Goal: Transaction & Acquisition: Purchase product/service

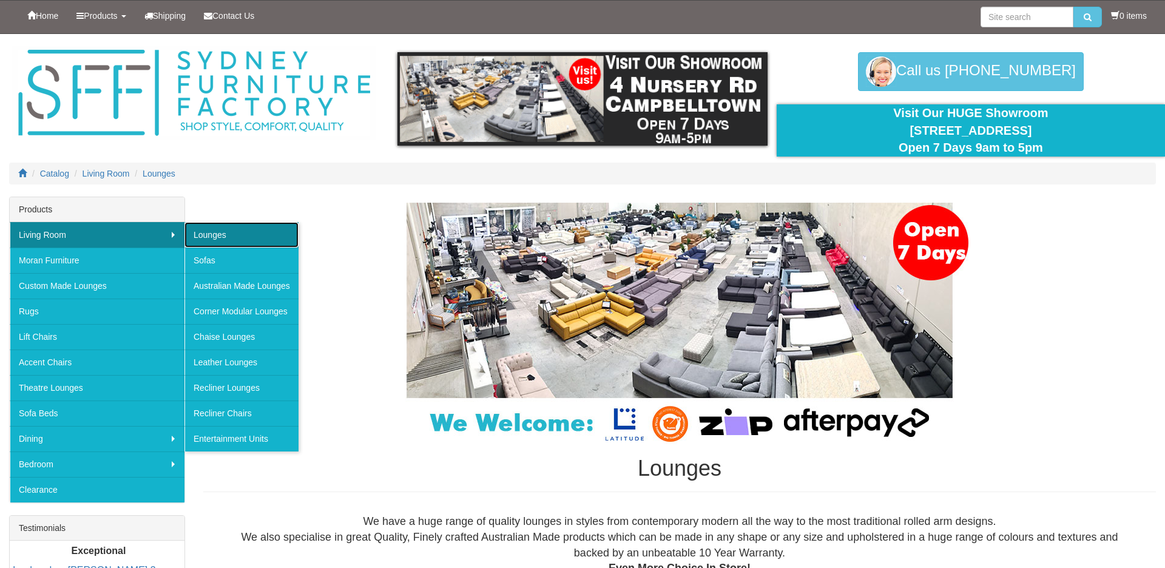
click at [209, 233] on link "Lounges" at bounding box center [241, 234] width 114 height 25
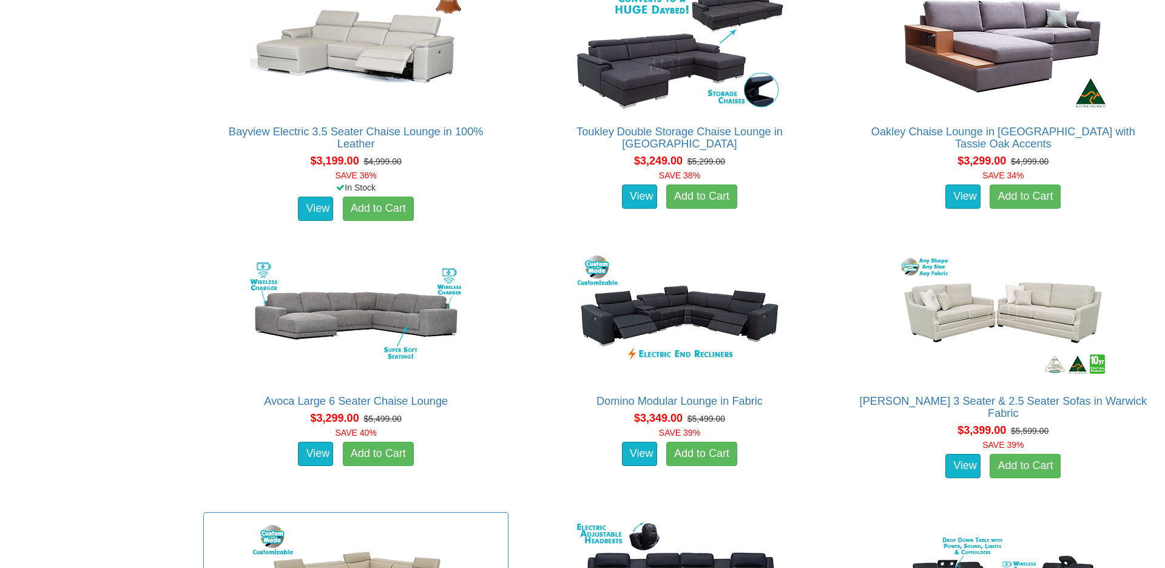
scroll to position [5607, 0]
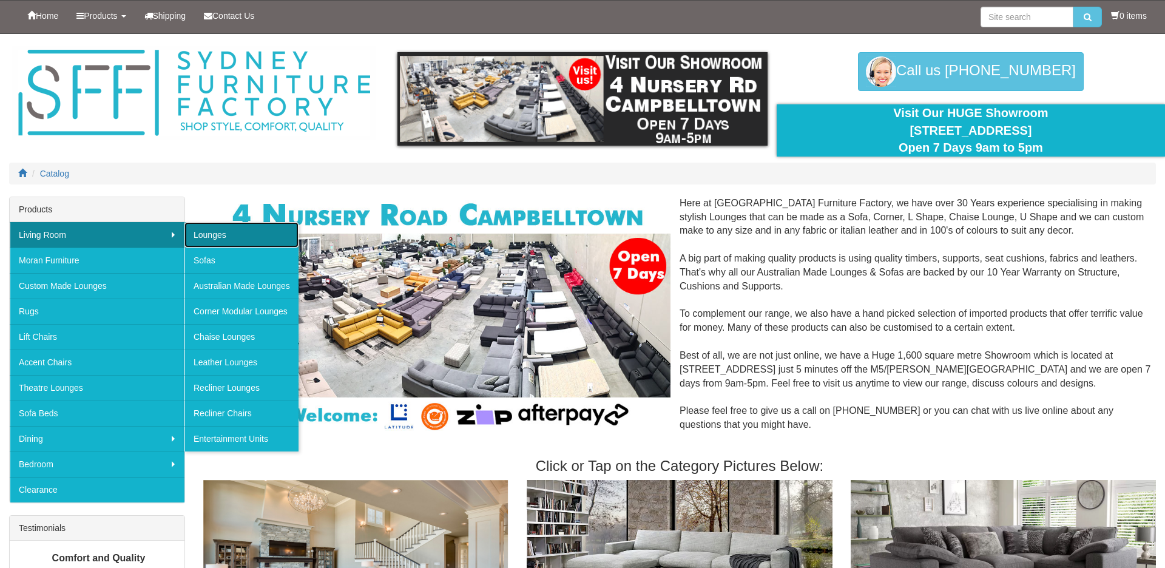
click at [209, 230] on link "Lounges" at bounding box center [241, 234] width 114 height 25
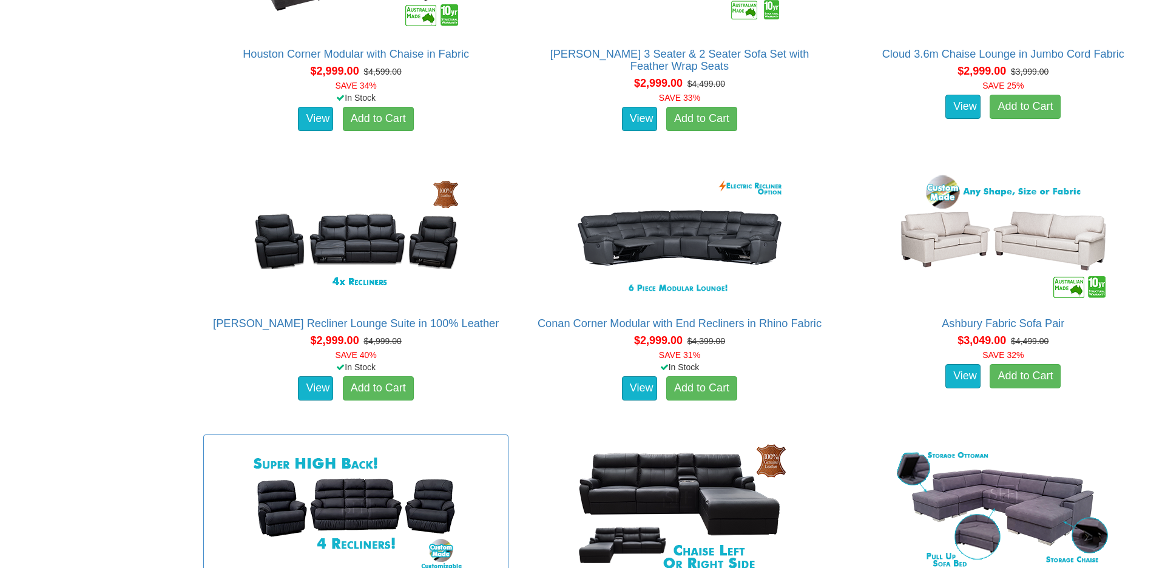
scroll to position [4848, 0]
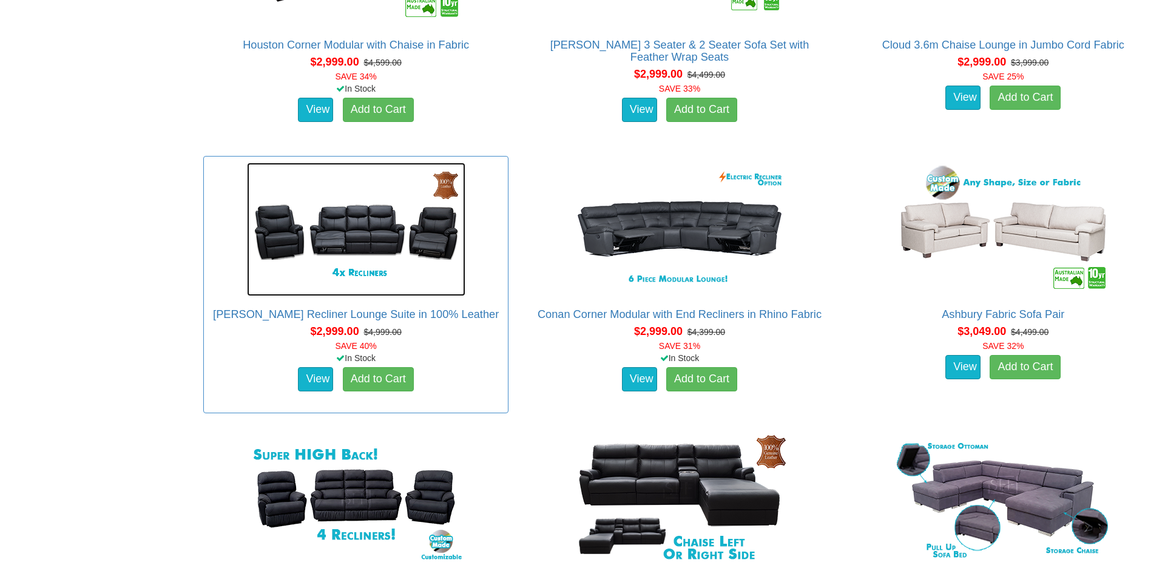
click at [365, 234] on img at bounding box center [356, 229] width 218 height 133
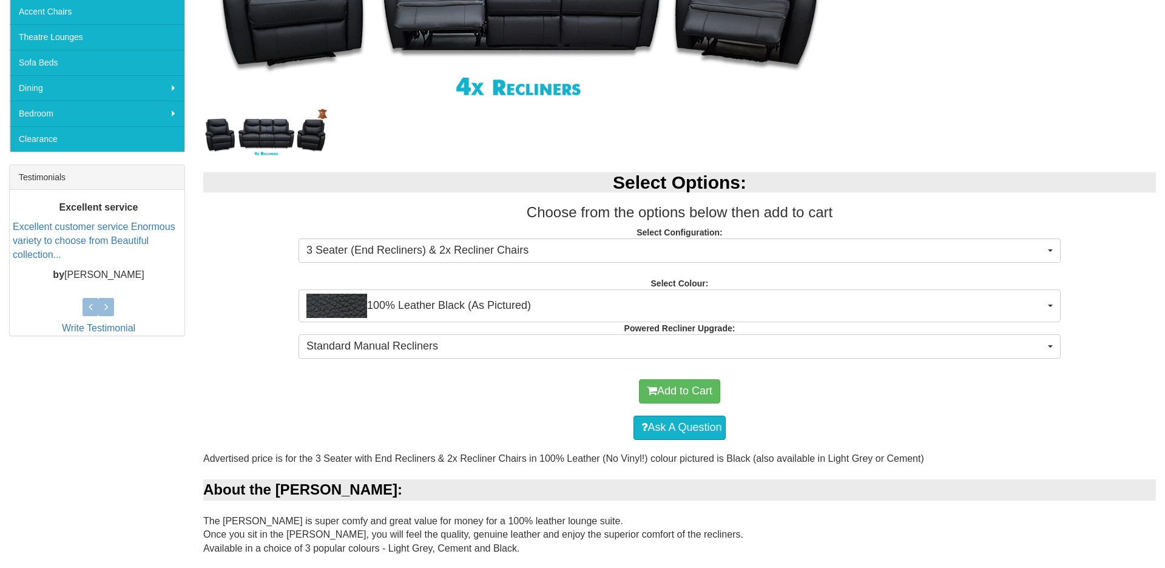
scroll to position [360, 0]
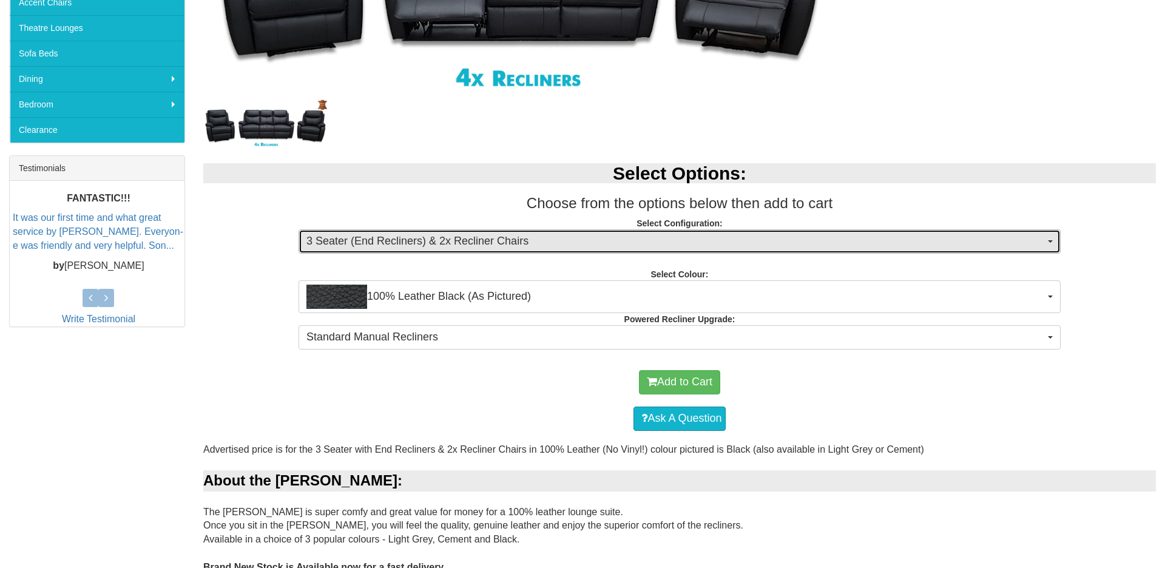
click at [1053, 241] on button "3 Seater (End Recliners) & 2x Recliner Chairs" at bounding box center [680, 241] width 762 height 24
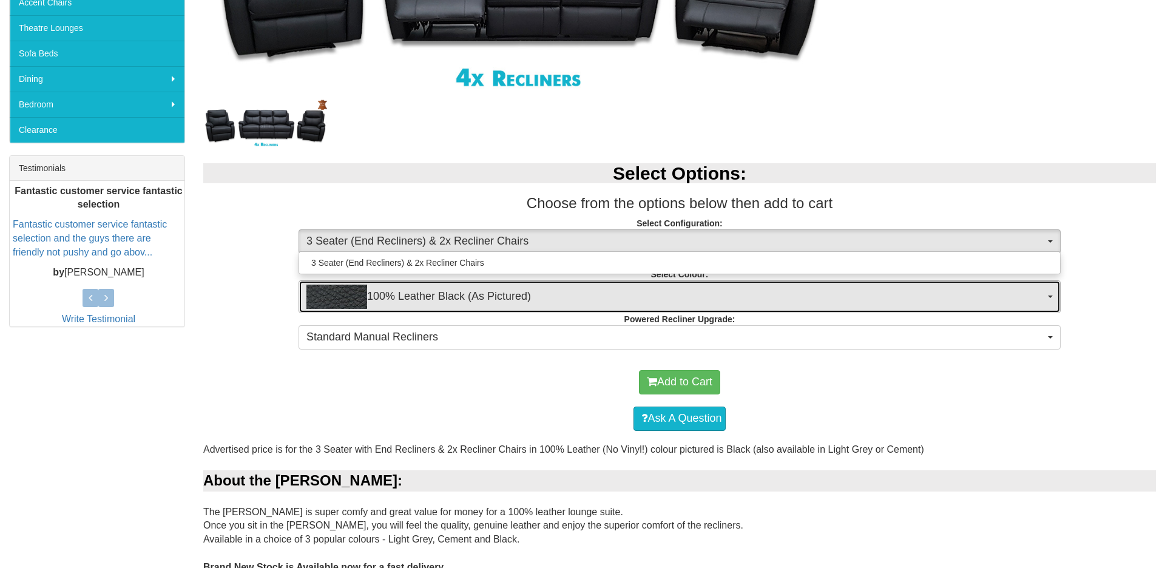
click at [1053, 292] on button "100% Leather Black (As Pictured)" at bounding box center [680, 296] width 762 height 33
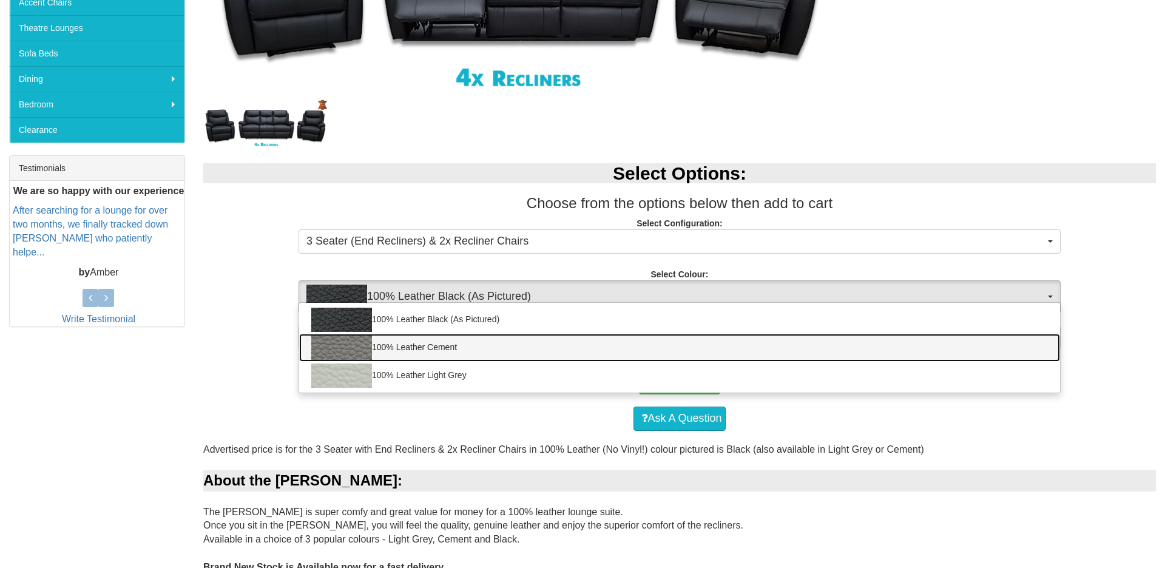
click at [383, 351] on link "100% Leather Cement" at bounding box center [679, 348] width 761 height 28
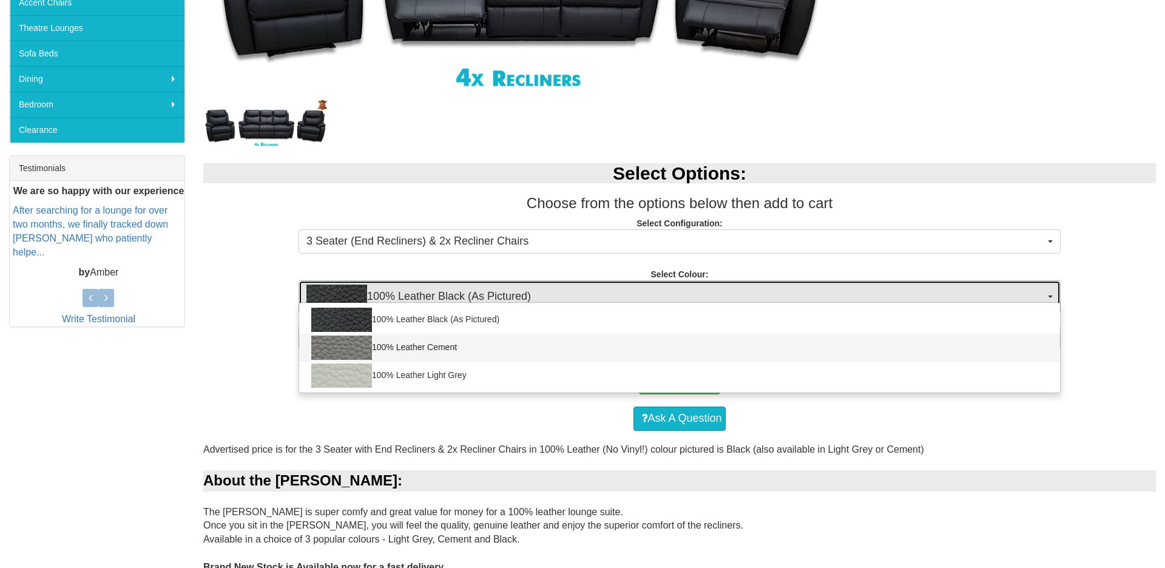
select select "2001"
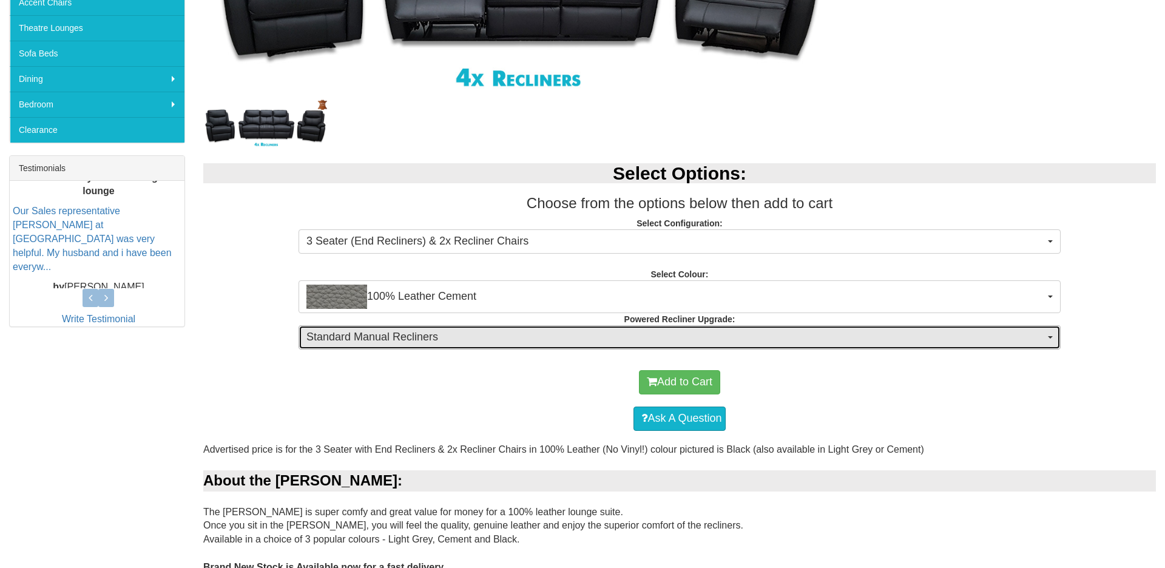
click at [1057, 343] on button "Standard Manual Recliners" at bounding box center [680, 337] width 762 height 24
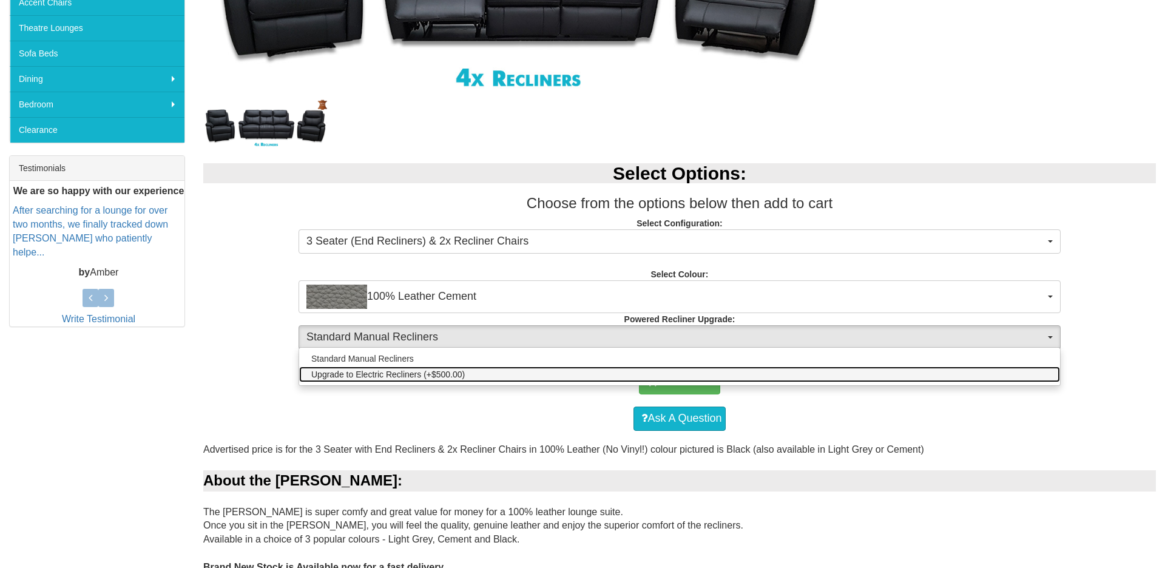
click at [391, 373] on span "Upgrade to Electric Recliners (+$500.00)" at bounding box center [388, 374] width 154 height 12
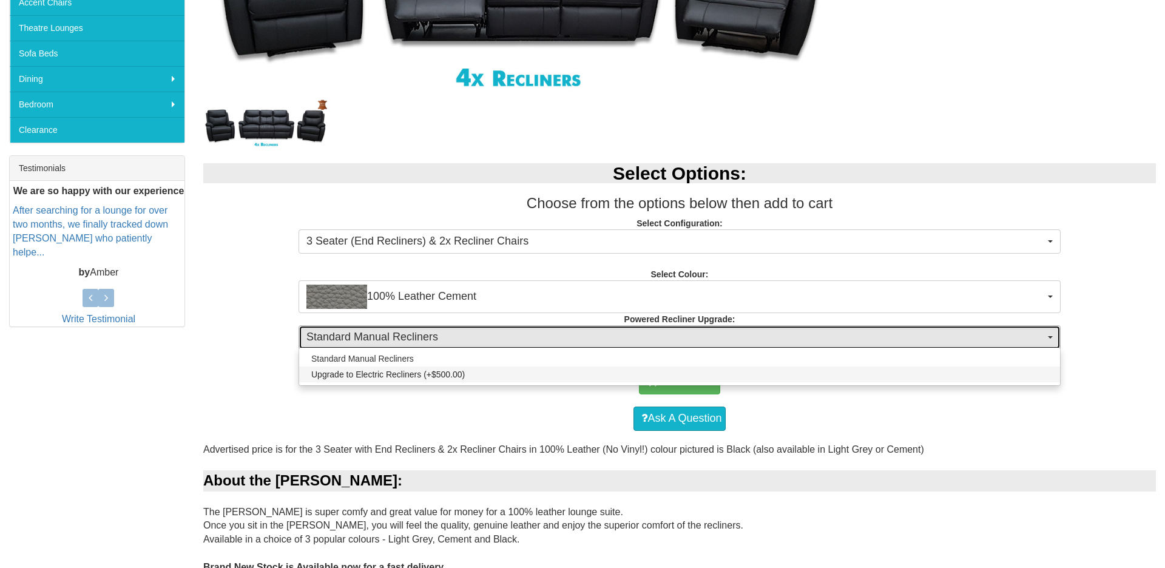
select select "1352"
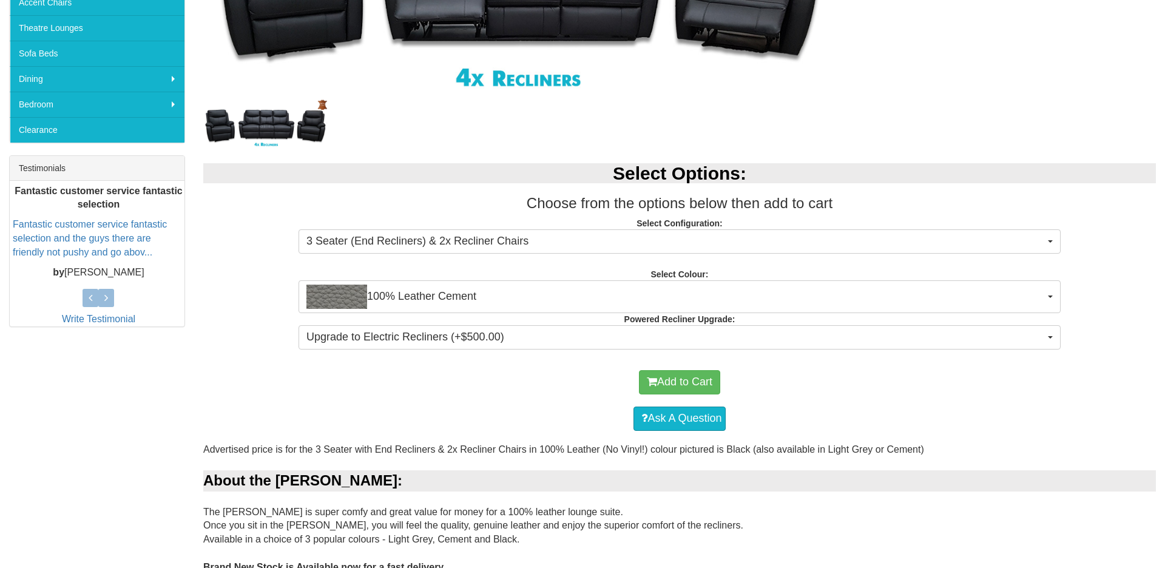
click at [968, 128] on div "Maxwell Recliner Lounge Suite in 100% Leather Was $4,999.00 NOW $2,999.00 You S…" at bounding box center [679, 555] width 971 height 1437
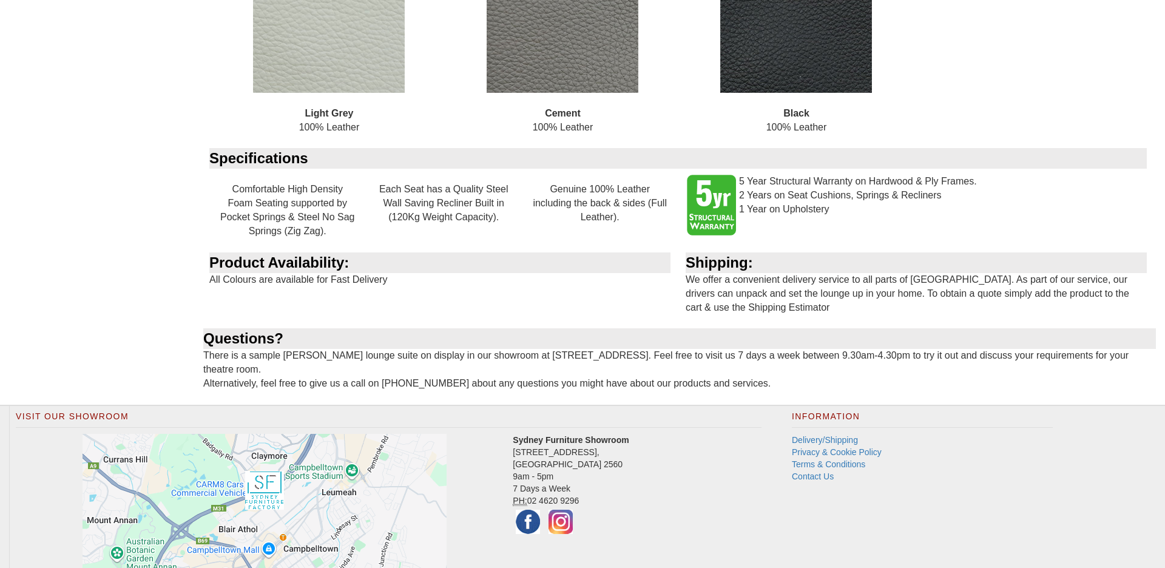
scroll to position [1247, 0]
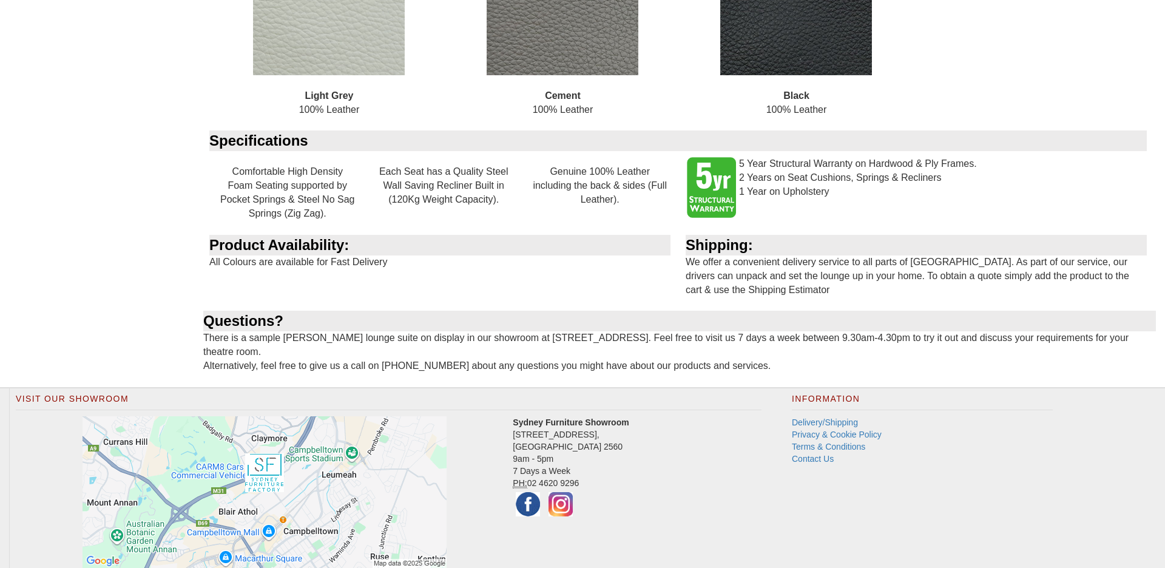
click at [968, 464] on li "Contact Us" at bounding box center [922, 459] width 261 height 12
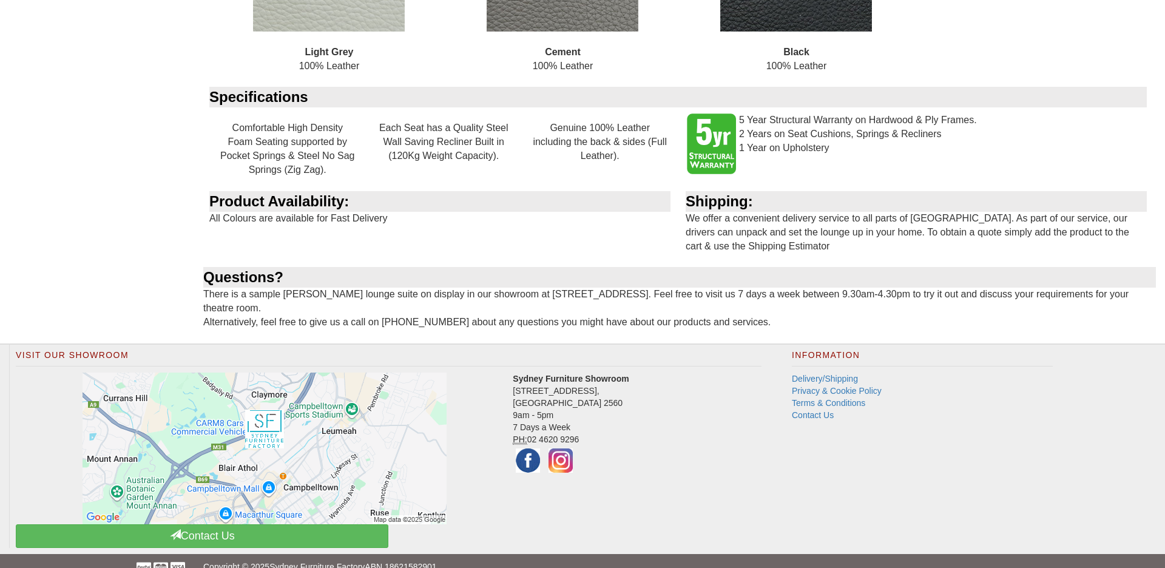
scroll to position [1309, 0]
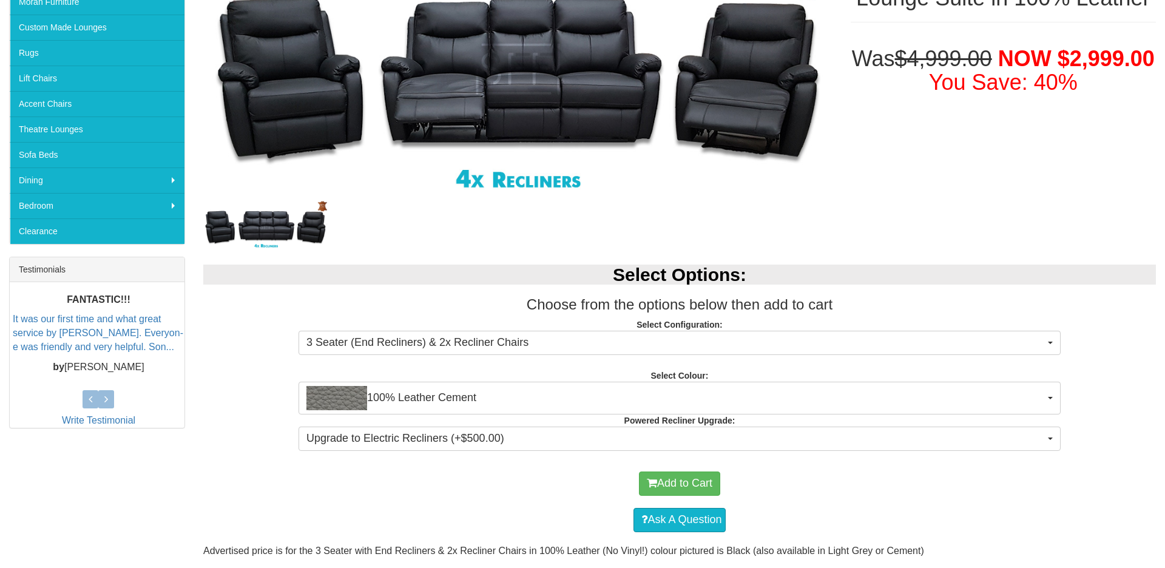
scroll to position [259, 0]
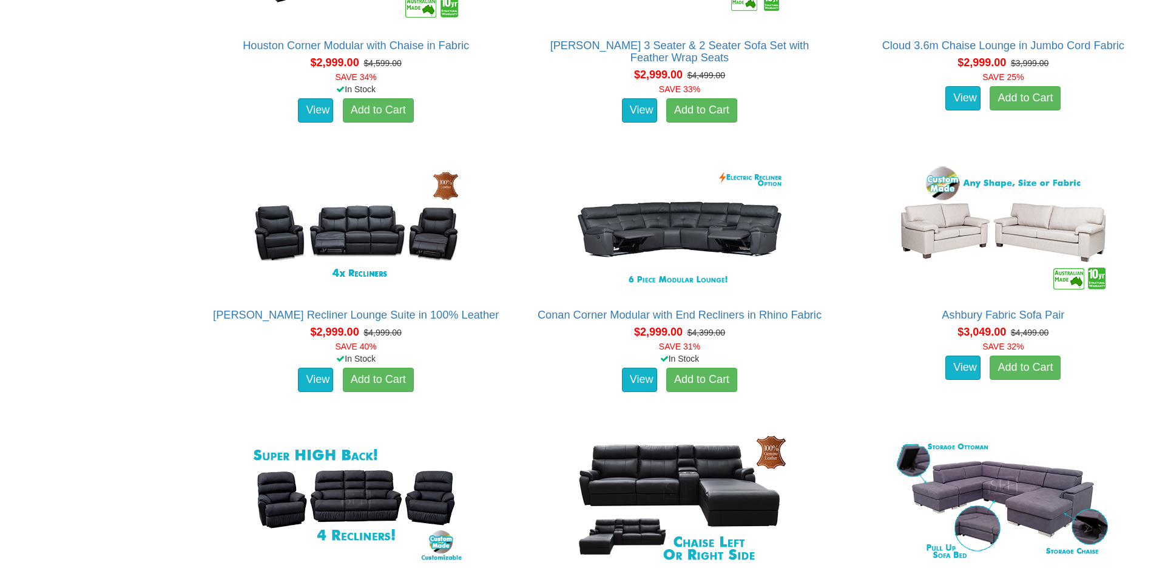
scroll to position [4847, 0]
click at [390, 379] on link "Add to Cart" at bounding box center [378, 380] width 71 height 24
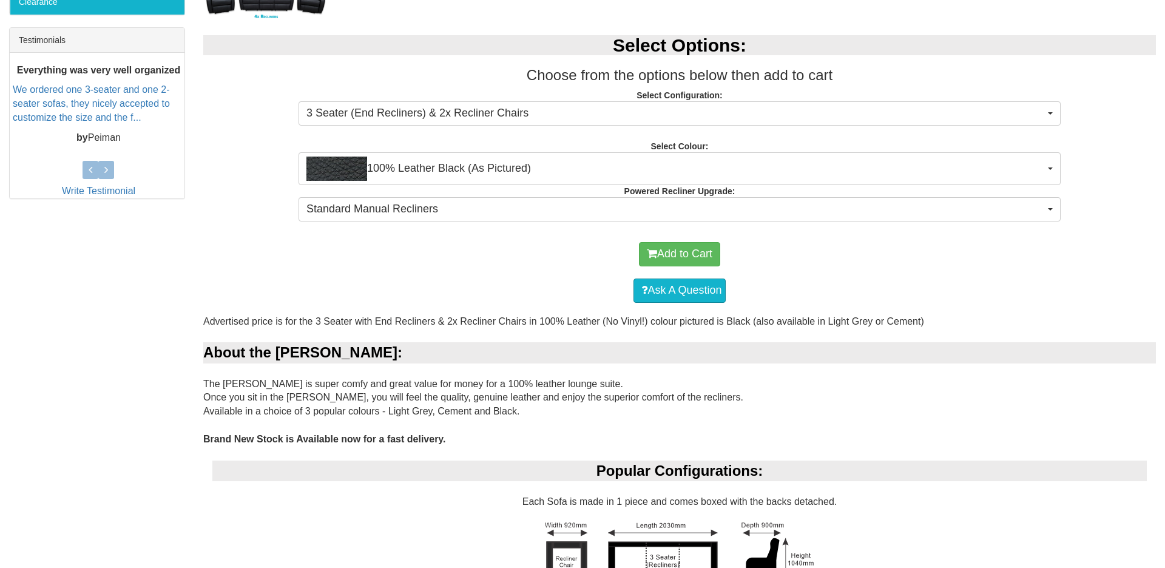
scroll to position [488, 0]
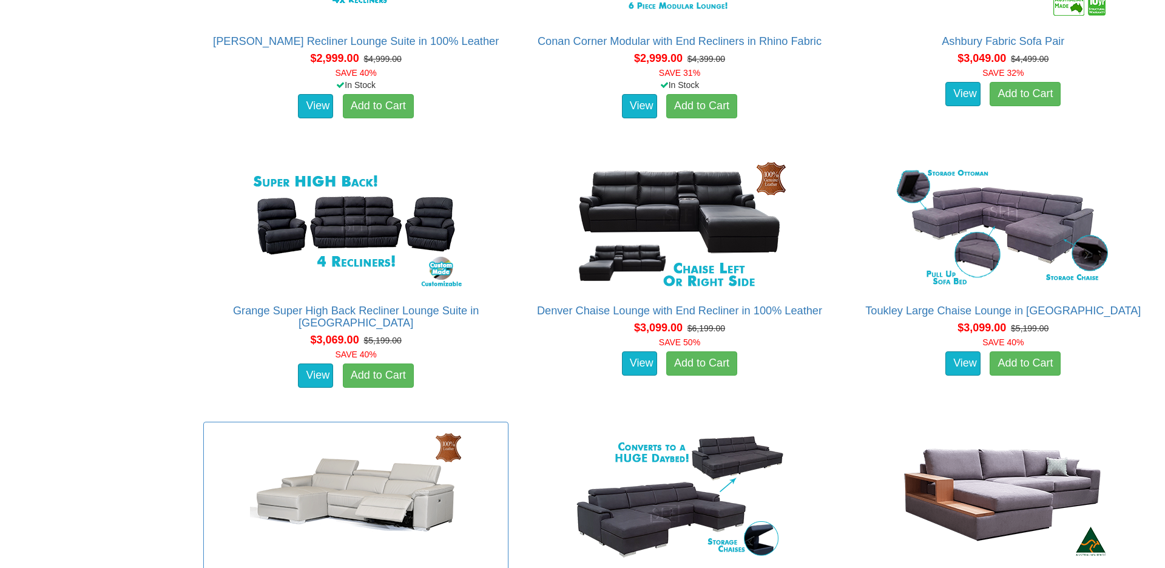
scroll to position [5122, 0]
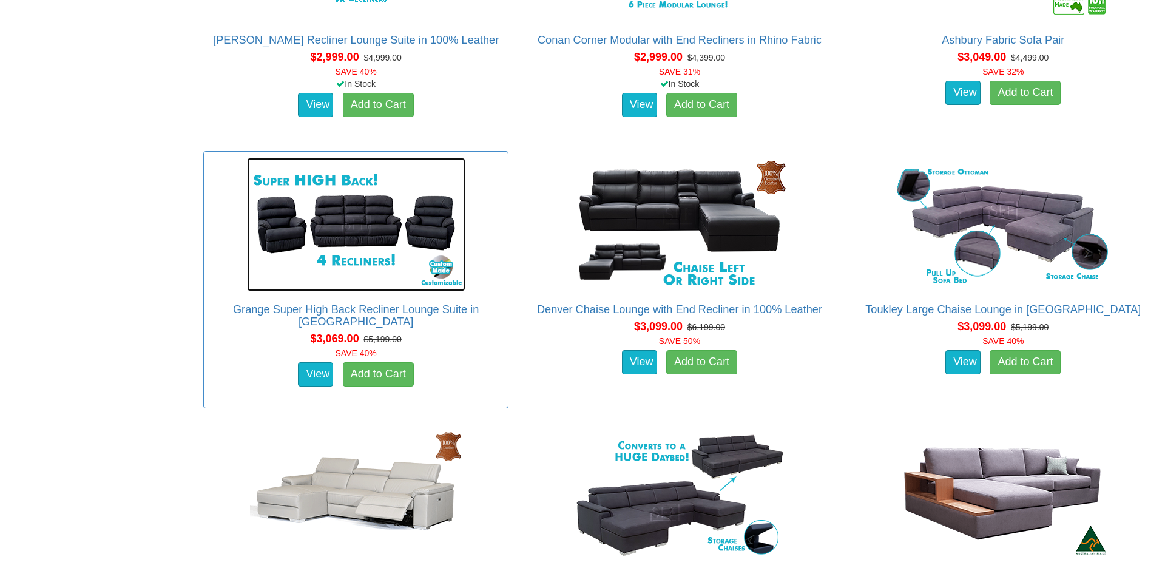
click at [351, 216] on img at bounding box center [356, 224] width 218 height 133
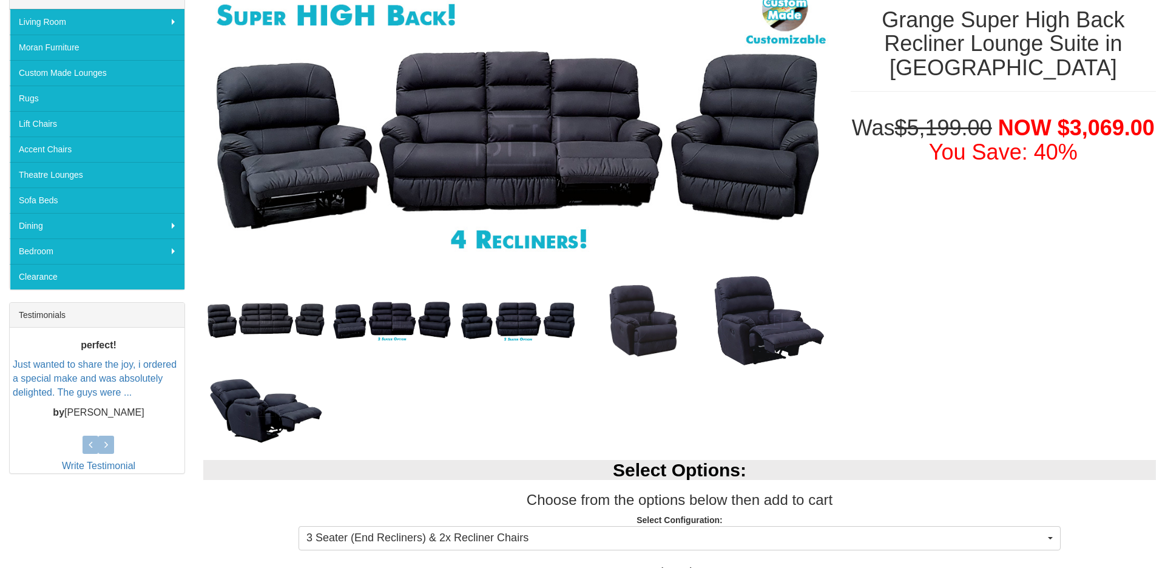
scroll to position [235, 0]
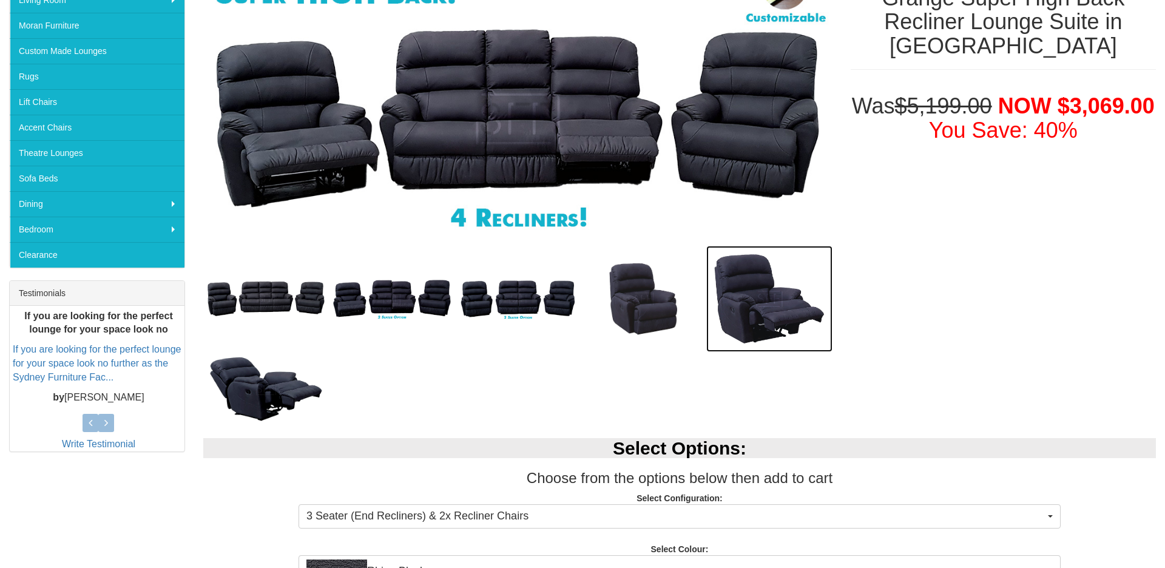
click at [757, 296] on img at bounding box center [769, 299] width 126 height 106
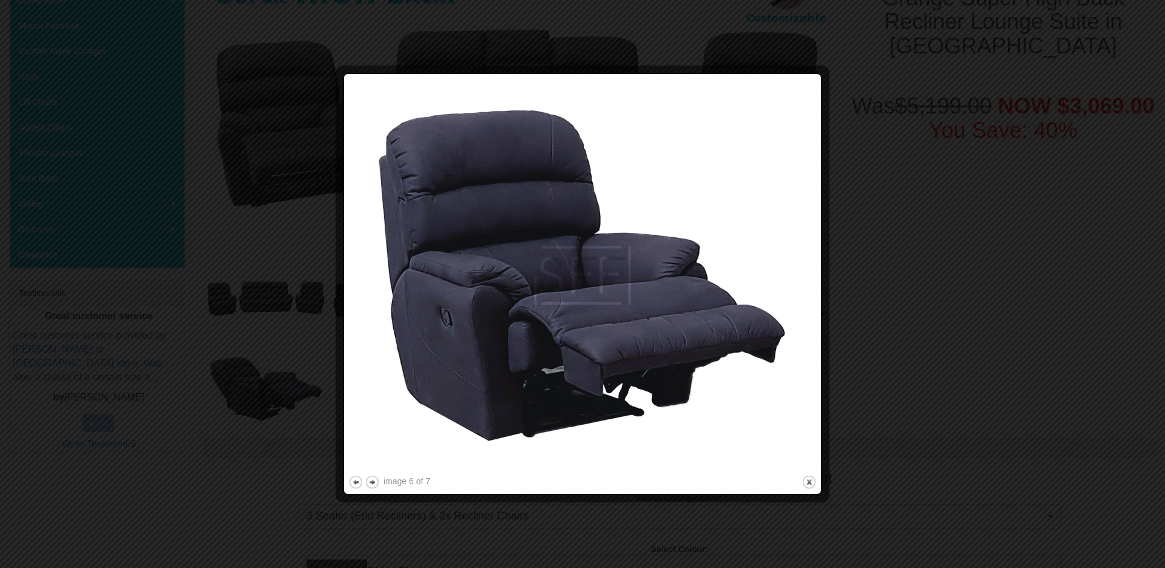
click at [562, 296] on img at bounding box center [582, 275] width 468 height 394
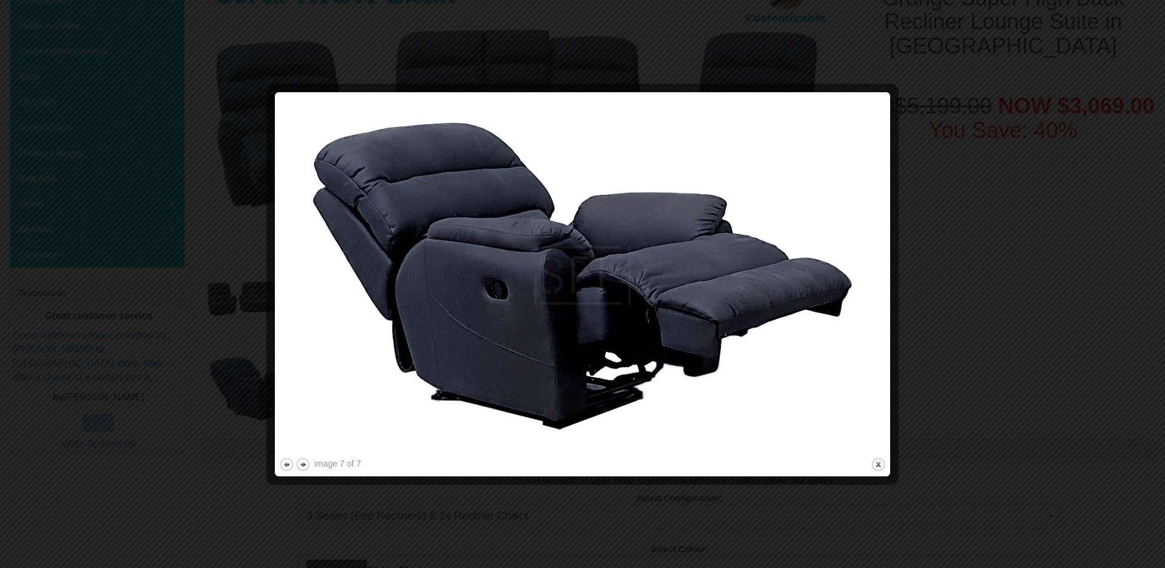
click at [562, 296] on img at bounding box center [582, 275] width 607 height 359
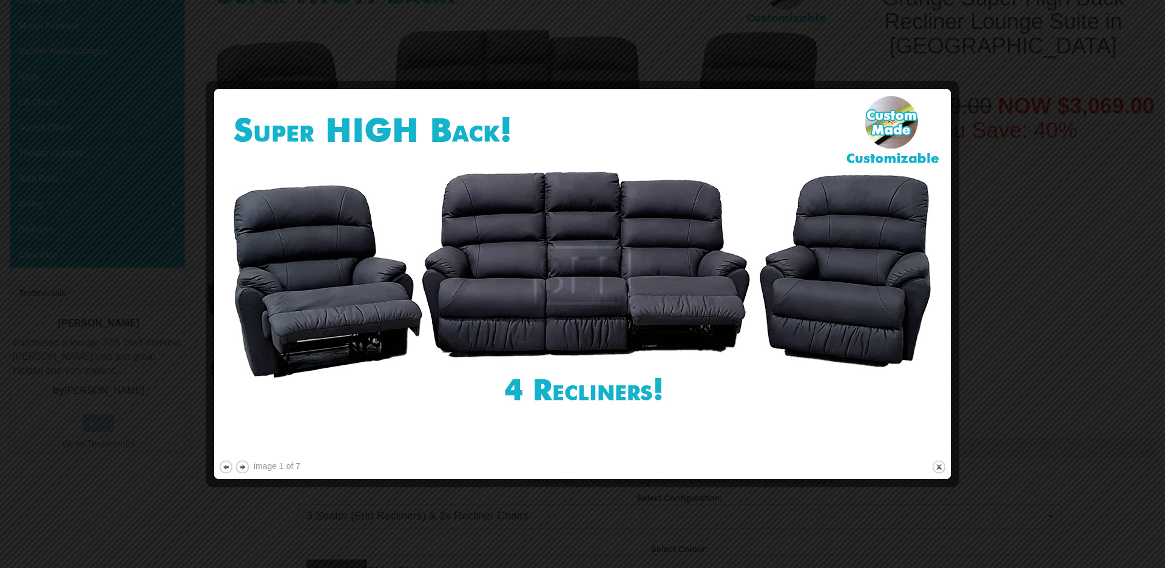
click at [562, 296] on img at bounding box center [582, 275] width 728 height 364
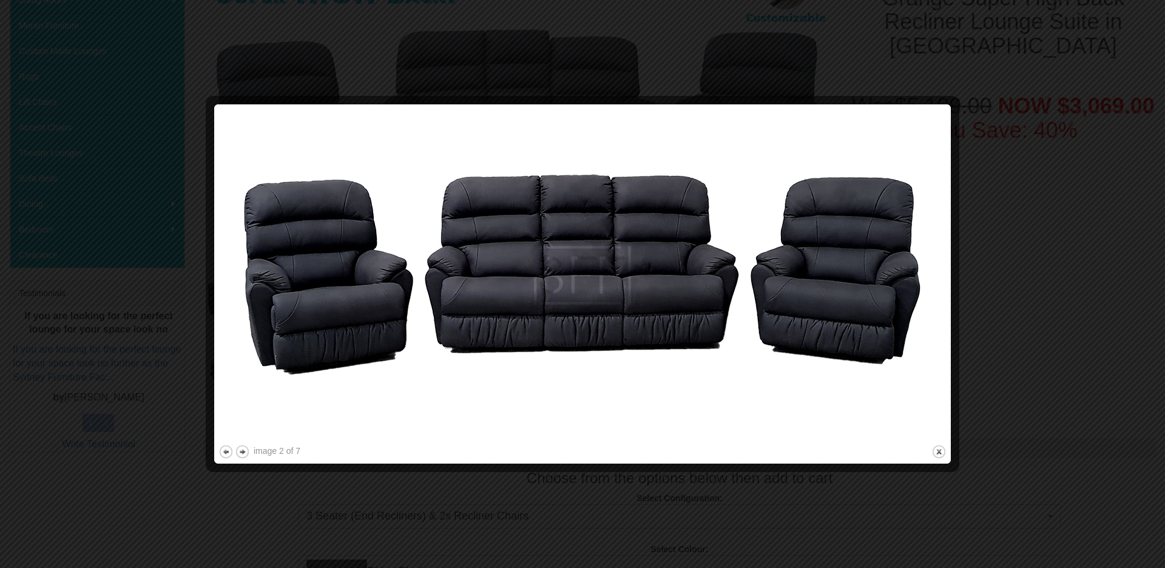
click at [987, 296] on div at bounding box center [582, 284] width 1165 height 568
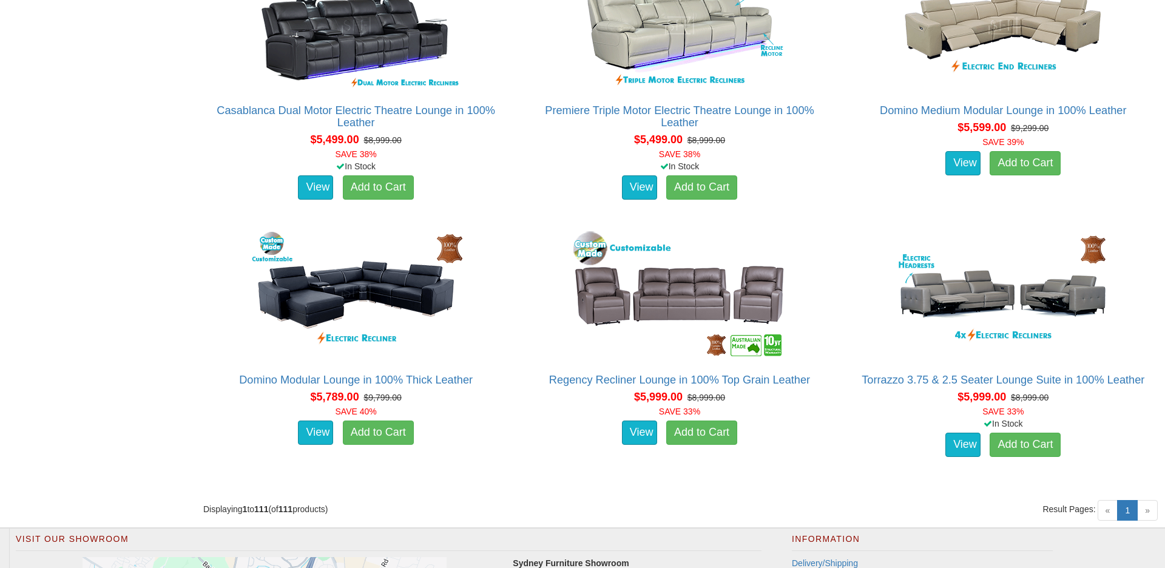
scroll to position [10185, 0]
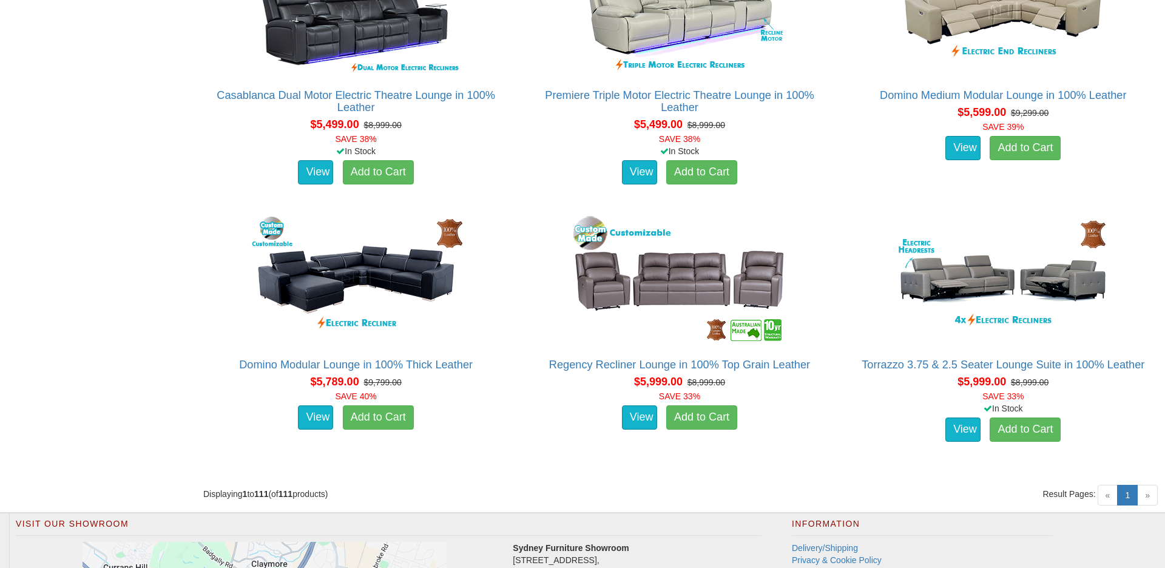
click at [1150, 497] on span "»" at bounding box center [1147, 495] width 21 height 21
click at [1150, 490] on span "»" at bounding box center [1147, 495] width 21 height 21
click at [835, 425] on div "Regency Recliner Lounge in 100% Top Grain Leather Advertised price is for the 3…" at bounding box center [679, 334] width 323 height 257
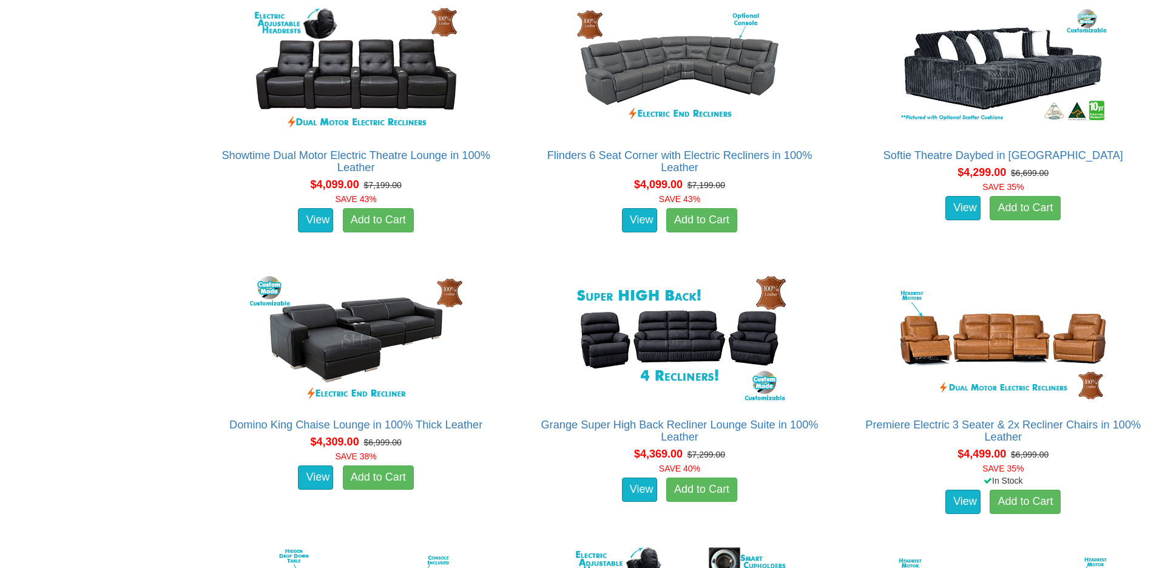
scroll to position [7955, 0]
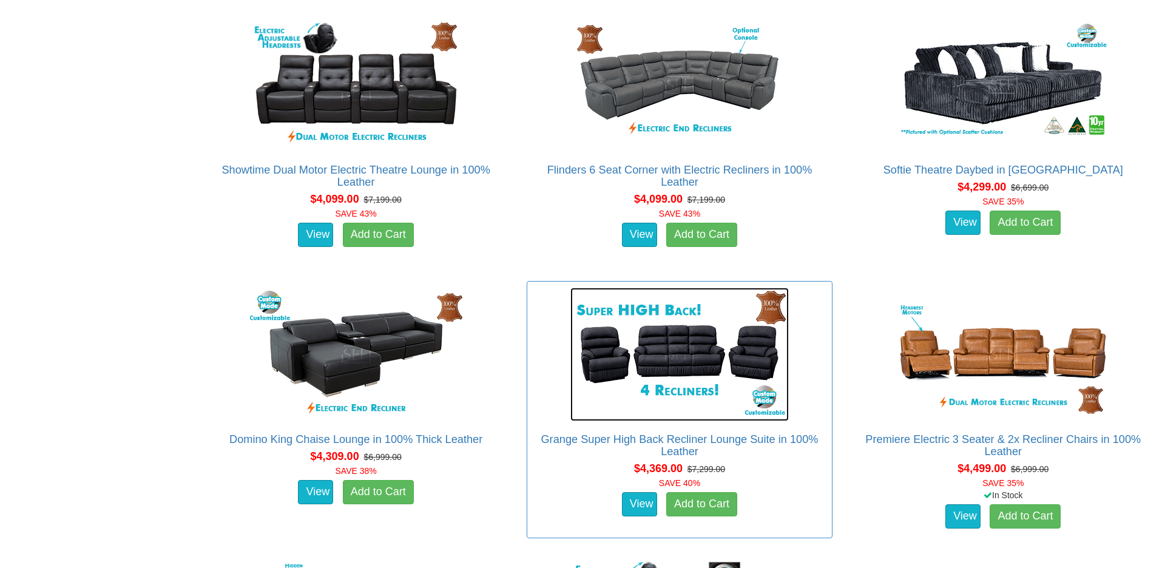
click at [684, 339] on img at bounding box center [679, 354] width 218 height 133
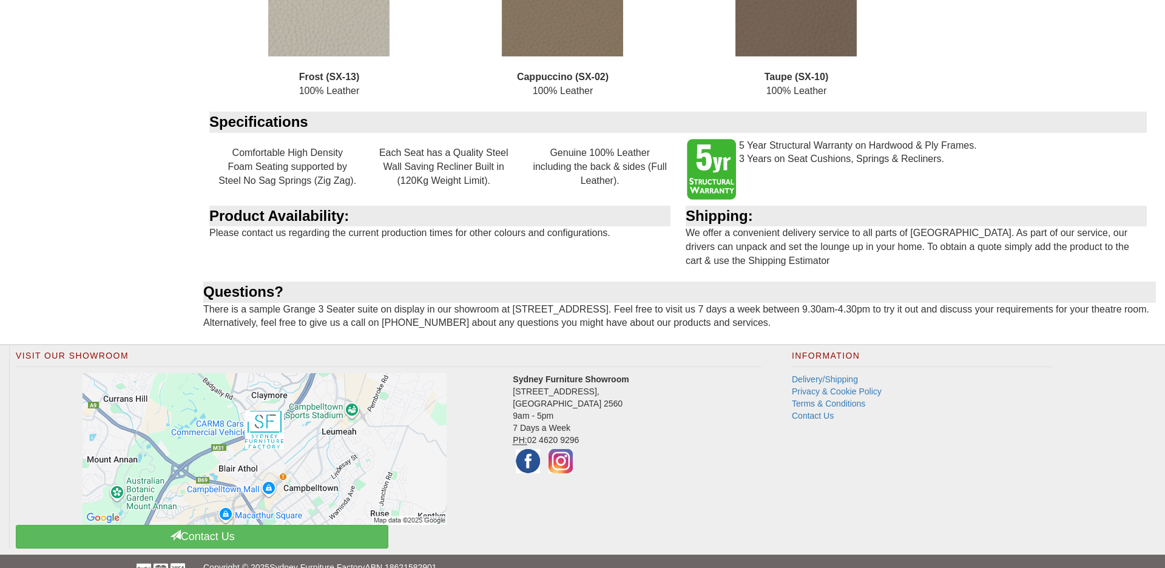
scroll to position [1701, 0]
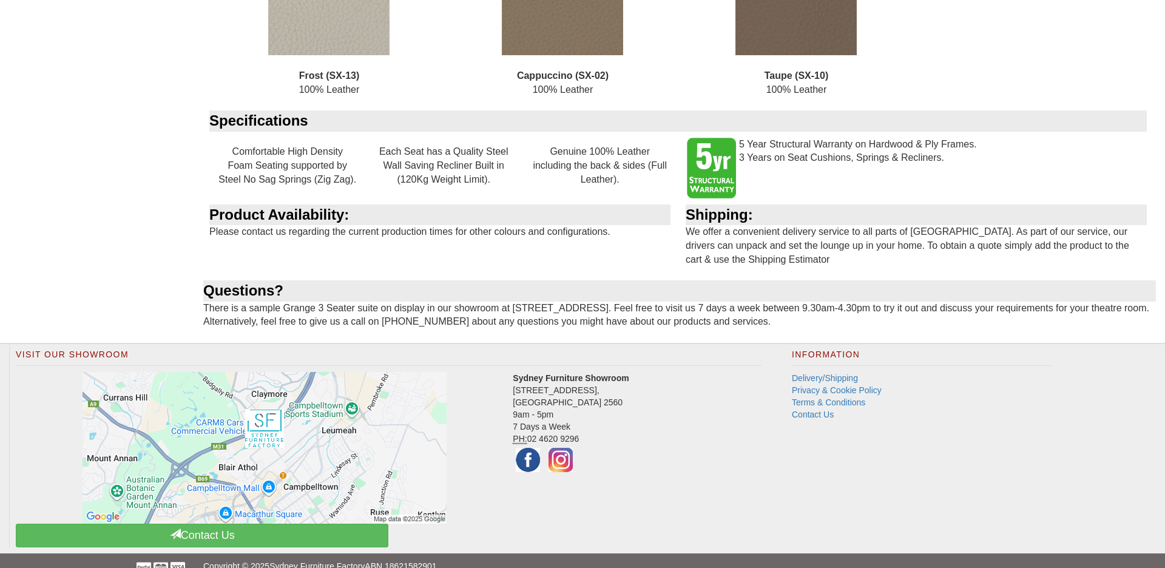
click at [1056, 470] on div "Visit Our Showroom Sydney Furniture Showroom [STREET_ADDRESS] 9am - 5pm 7 Days …" at bounding box center [582, 448] width 1165 height 209
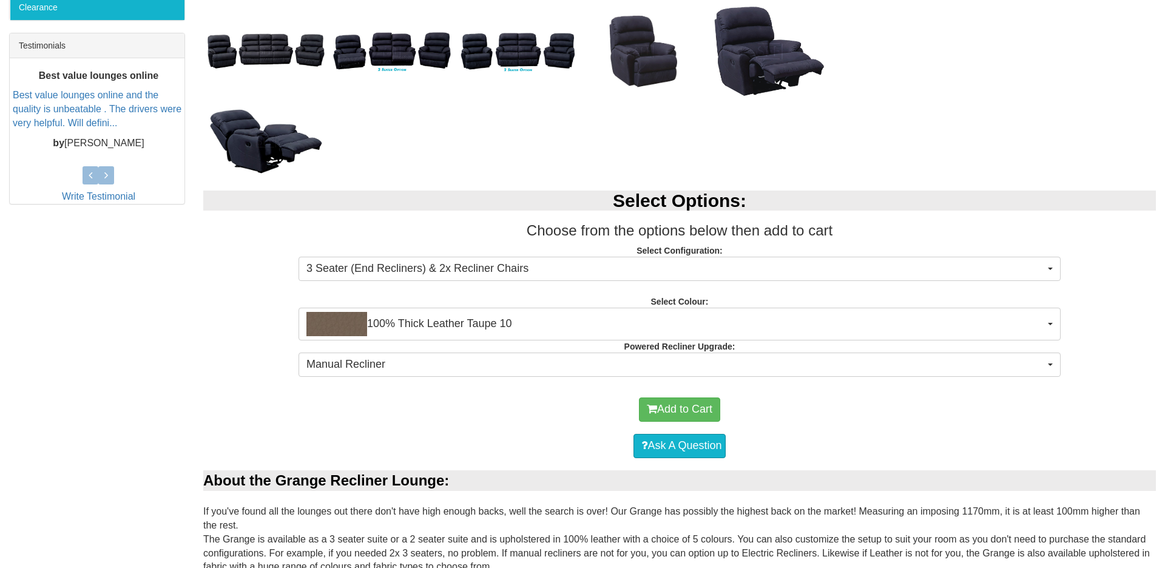
scroll to position [482, 0]
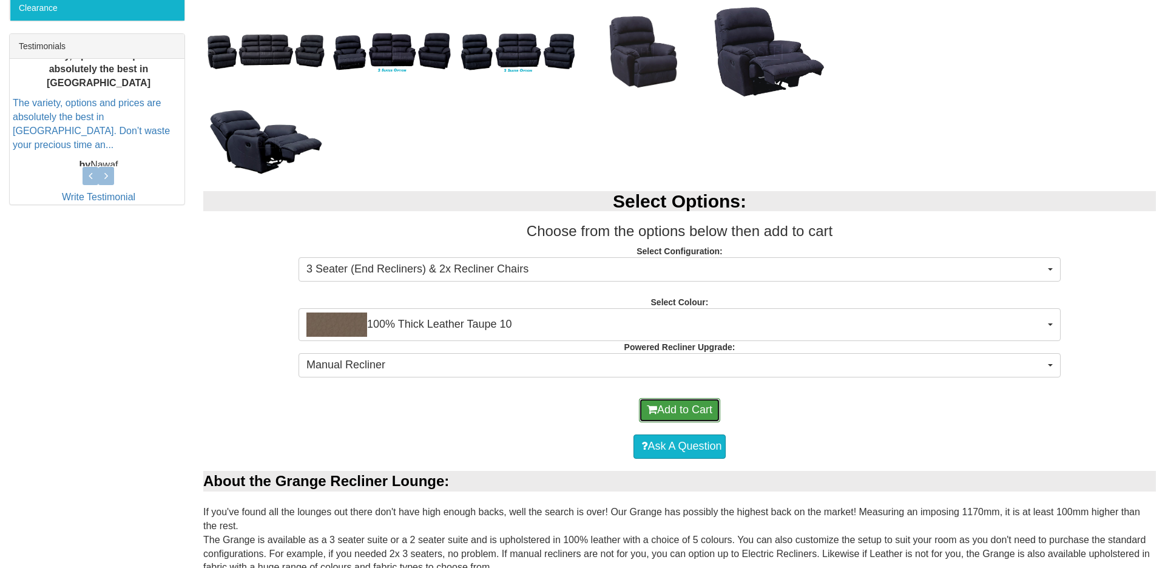
click at [686, 416] on button "Add to Cart" at bounding box center [679, 410] width 81 height 24
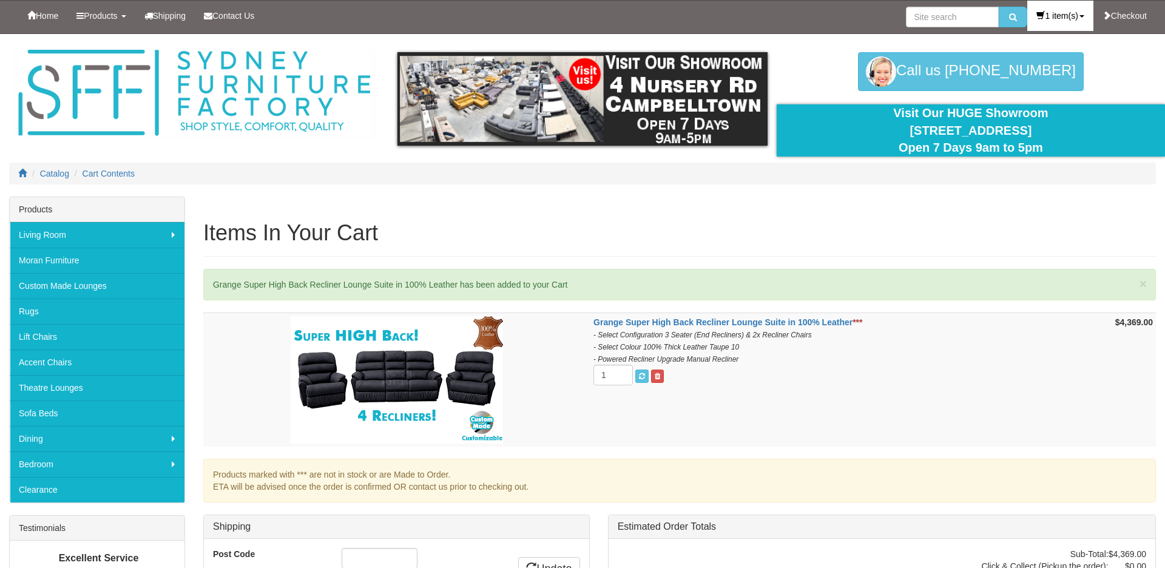
click at [1059, 16] on link "1 item(s)" at bounding box center [1060, 16] width 66 height 30
click at [1059, 74] on link "View Cart" at bounding box center [1043, 70] width 100 height 16
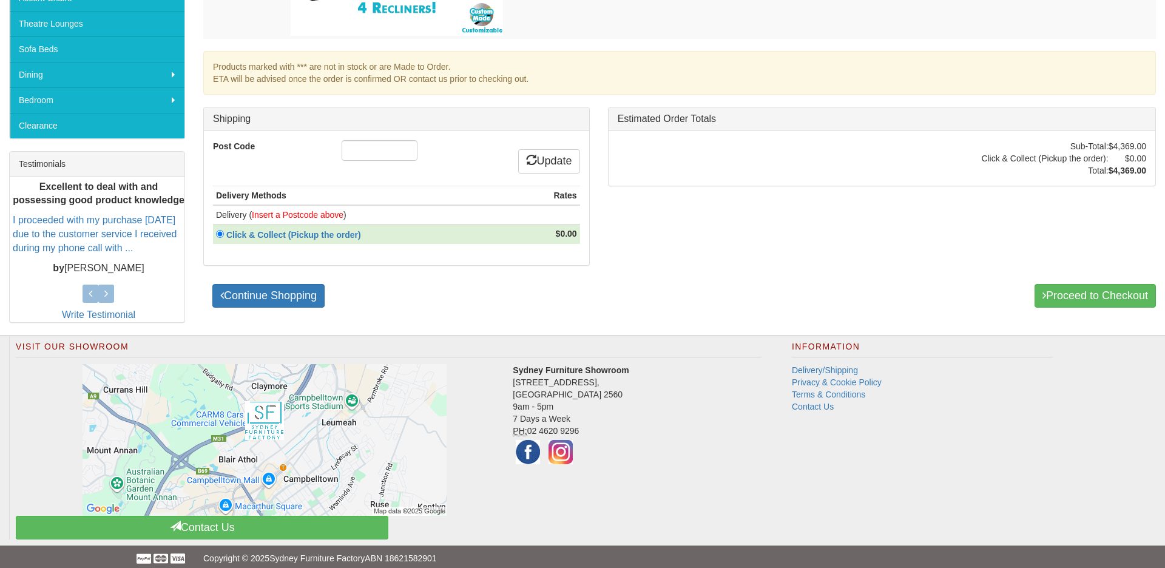
scroll to position [372, 0]
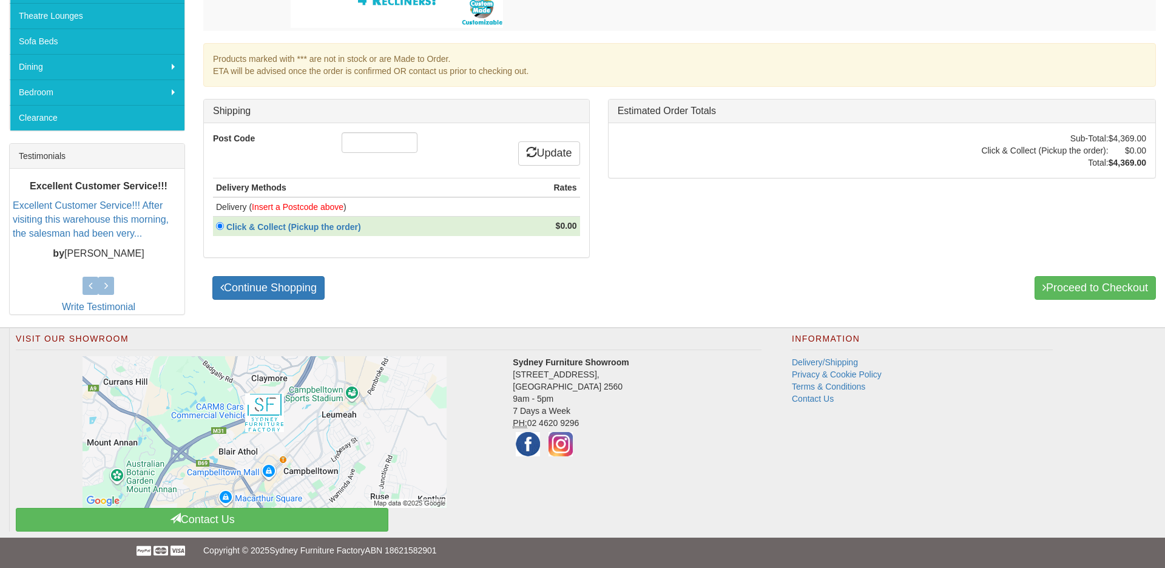
click at [812, 228] on div "Grange Super High Back Recliner Lounge Suite in 100% Leather *** - Select Confi…" at bounding box center [679, 101] width 971 height 409
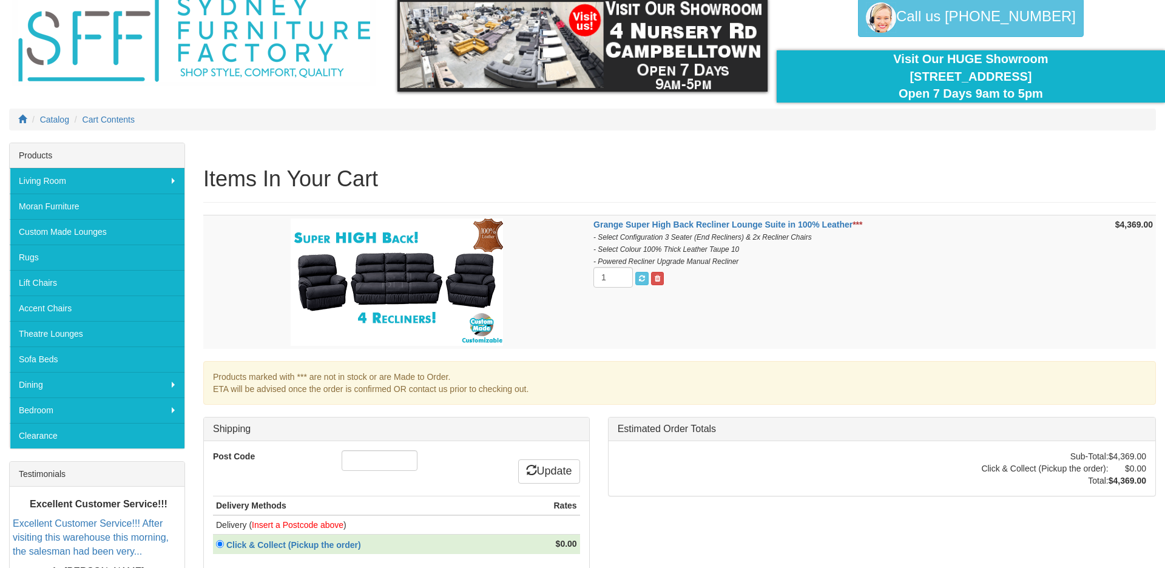
scroll to position [0, 0]
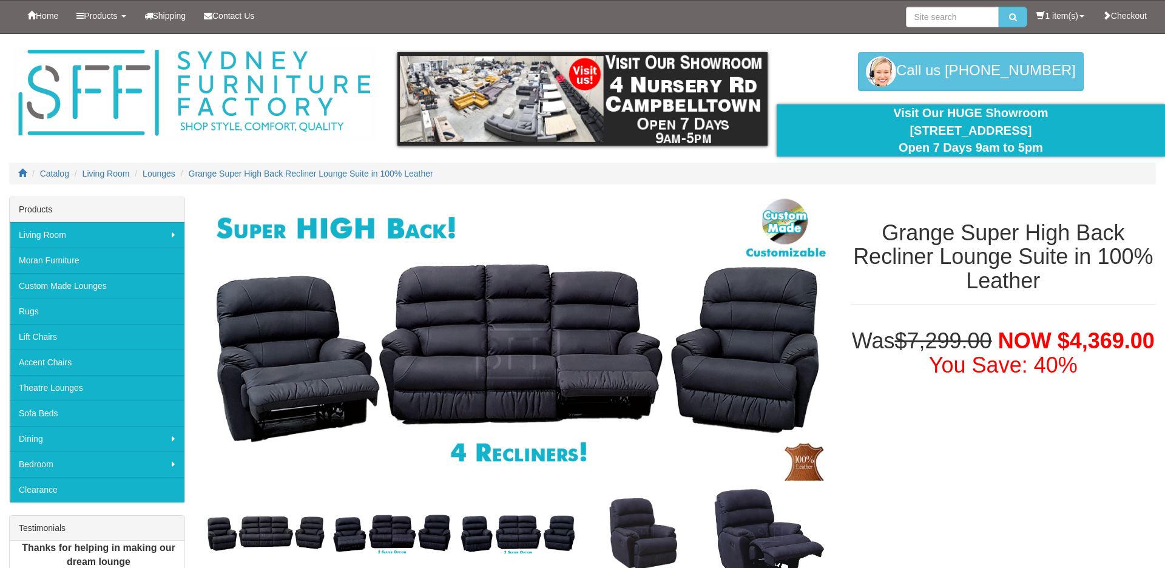
scroll to position [482, 0]
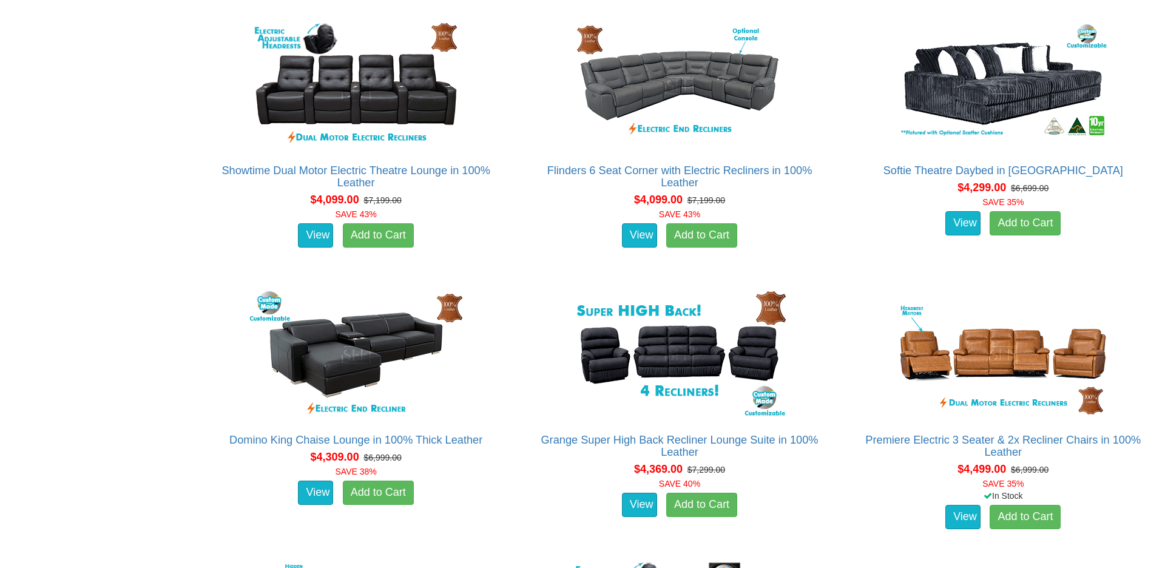
scroll to position [7955, 0]
click at [468, 228] on div "View Add to Cart" at bounding box center [356, 235] width 310 height 30
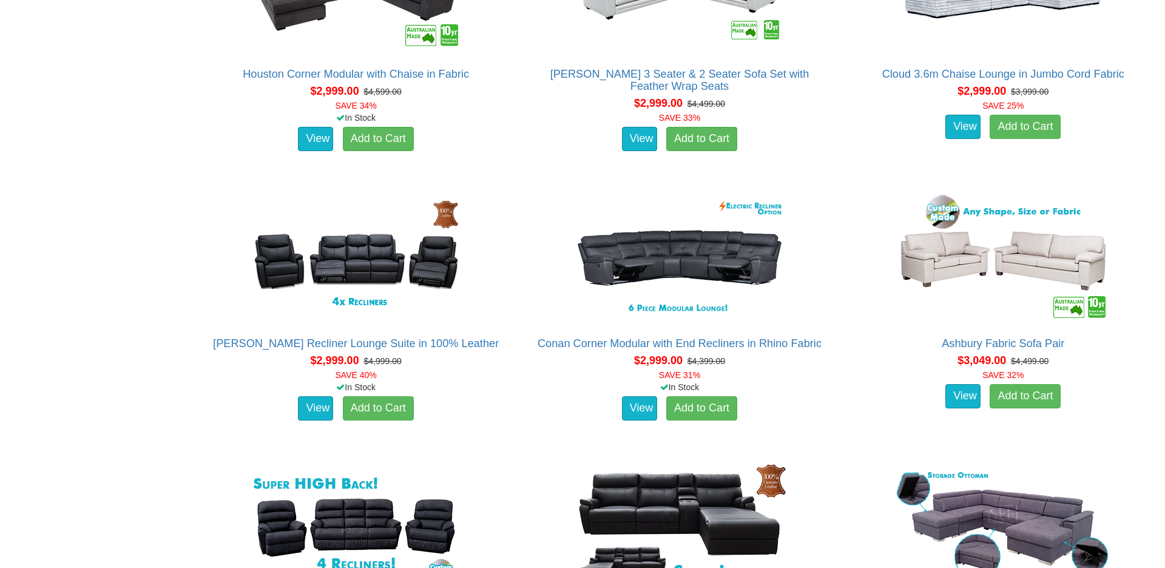
scroll to position [4909, 0]
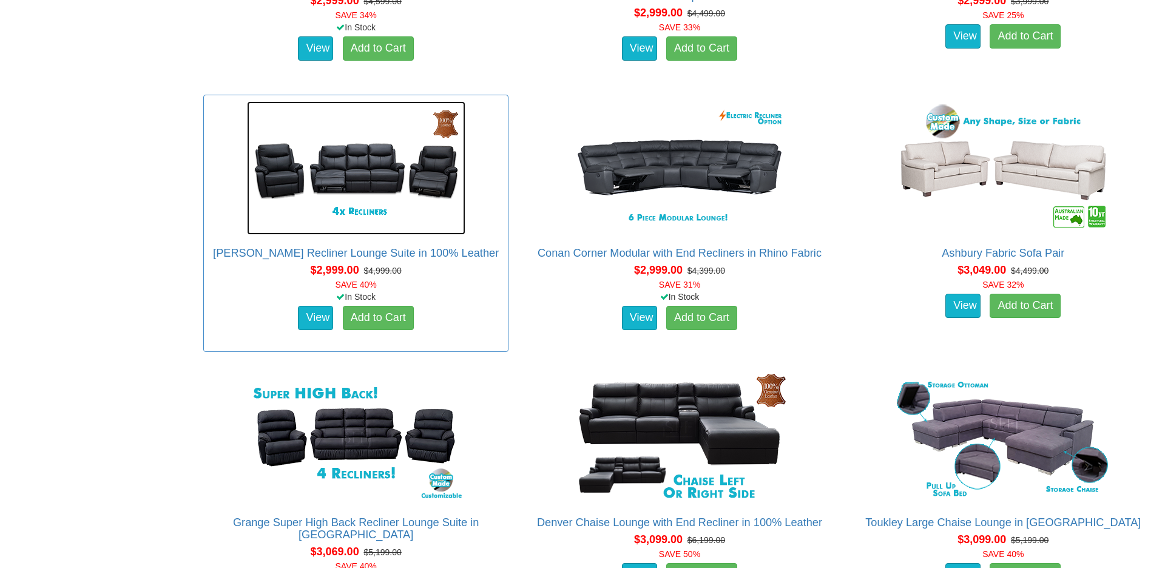
click at [371, 163] on img at bounding box center [356, 167] width 218 height 133
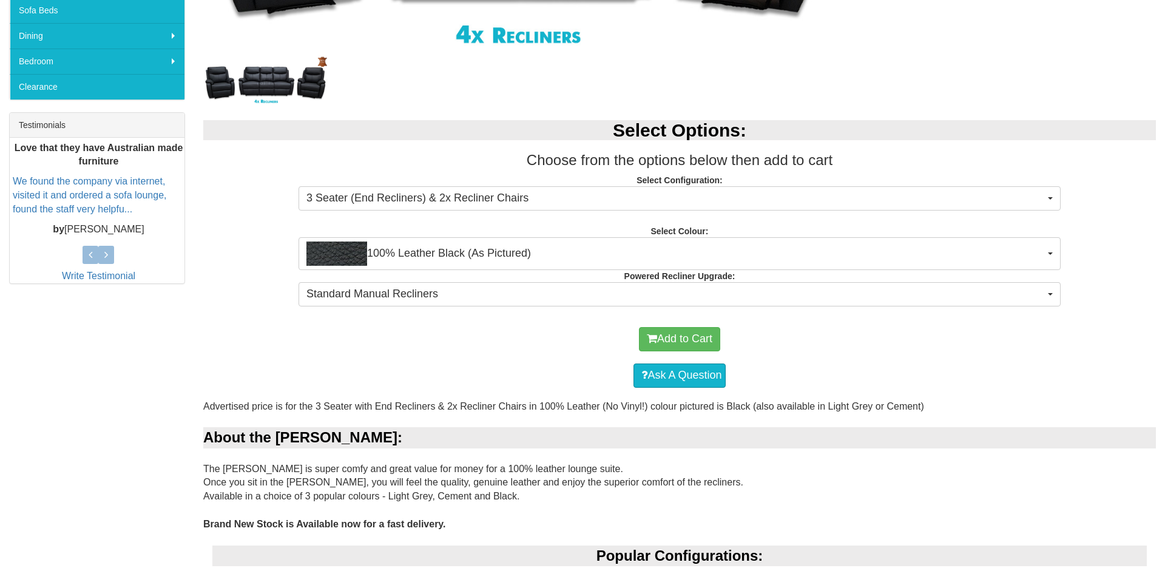
scroll to position [448, 0]
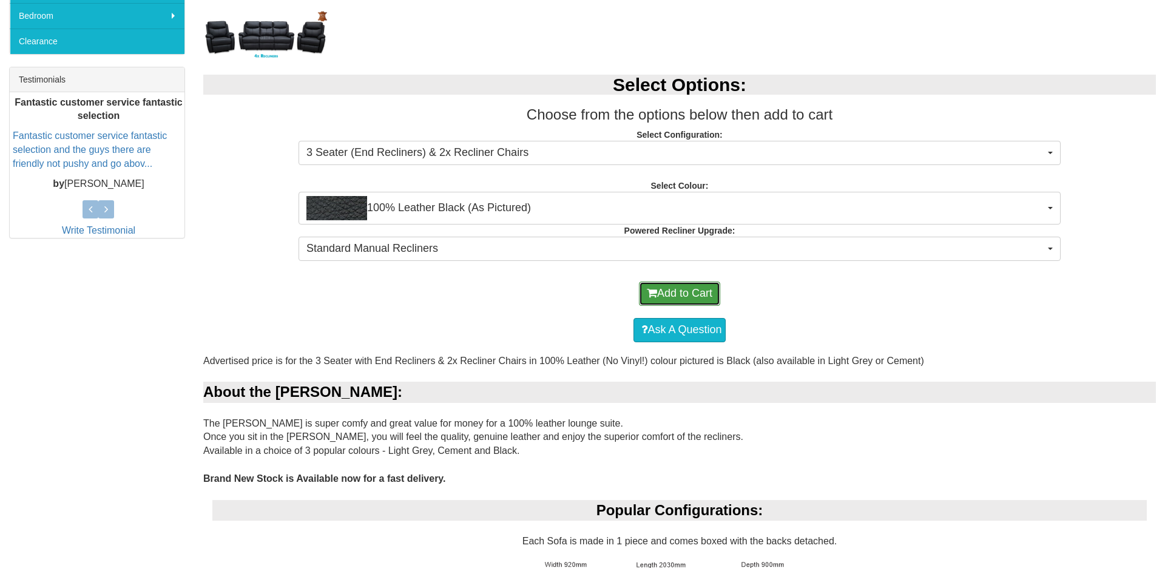
click at [680, 297] on button "Add to Cart" at bounding box center [679, 294] width 81 height 24
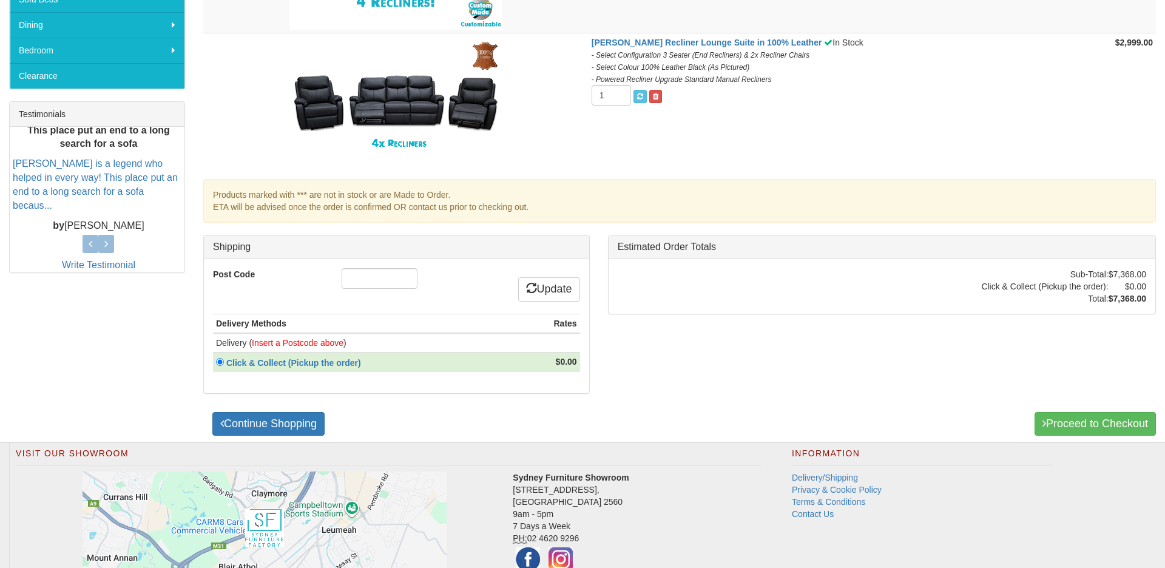
scroll to position [461, 0]
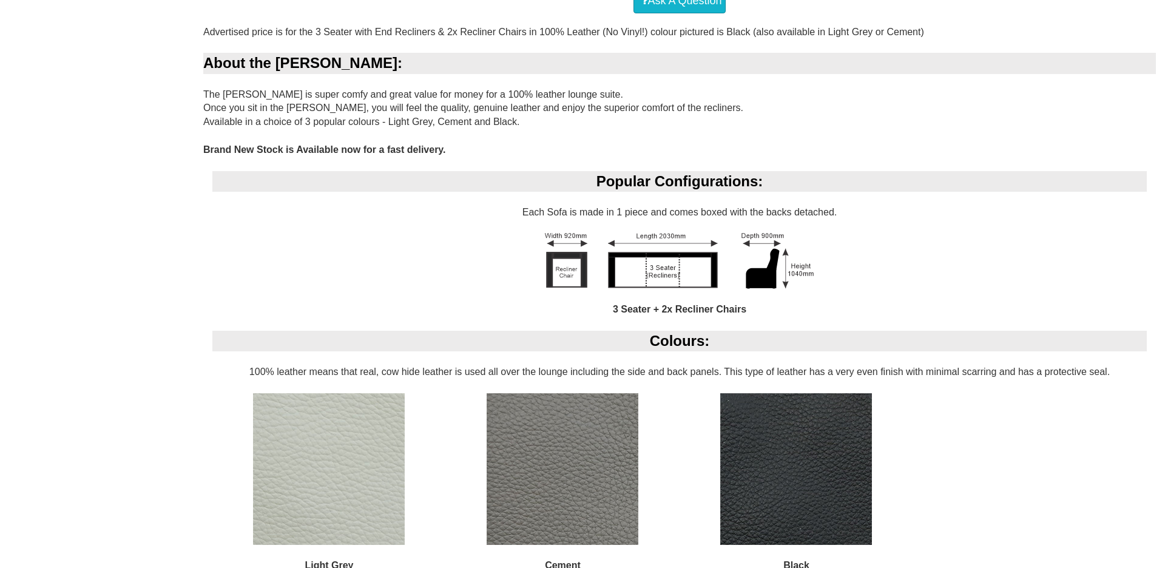
scroll to position [788, 0]
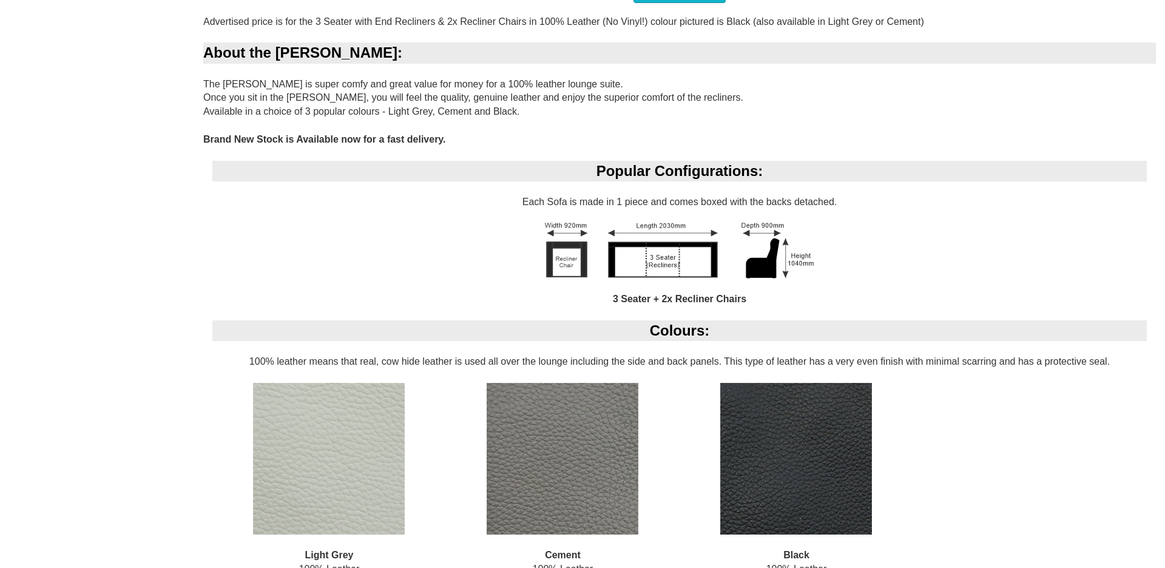
click at [771, 255] on img at bounding box center [679, 251] width 269 height 56
click at [848, 200] on div "Popular Configurations: Each Sofa is made in 1 piece and comes boxed with the b…" at bounding box center [679, 241] width 953 height 160
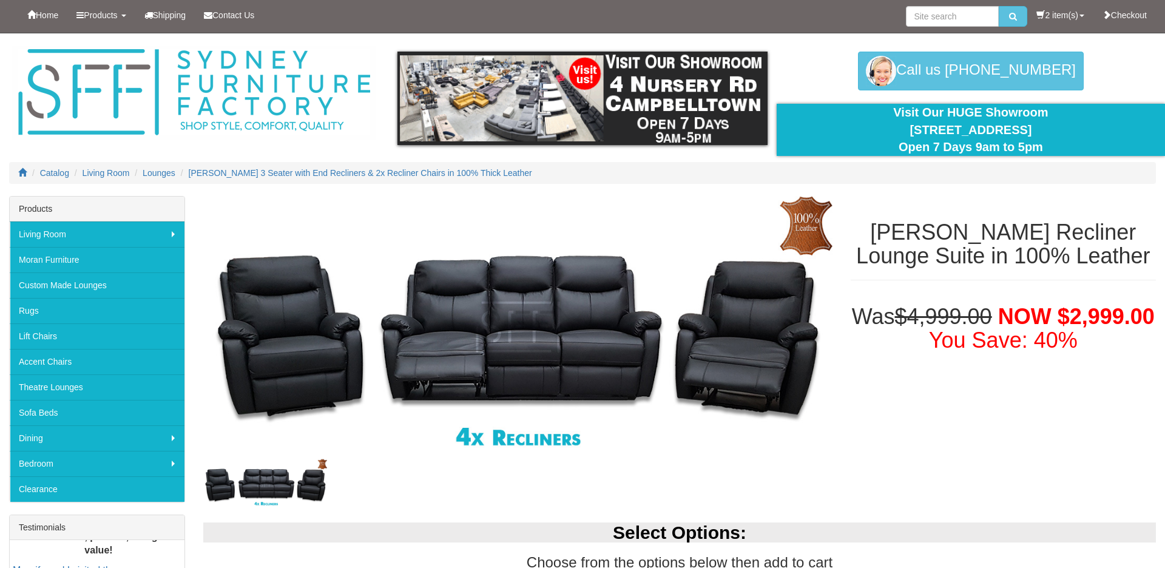
scroll to position [0, 0]
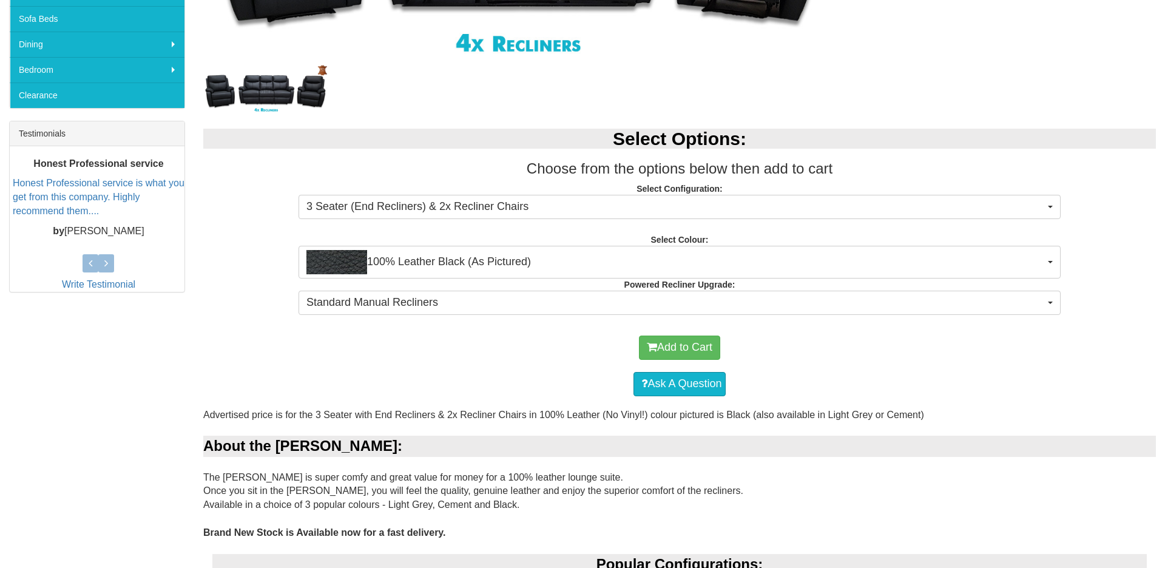
scroll to position [385, 0]
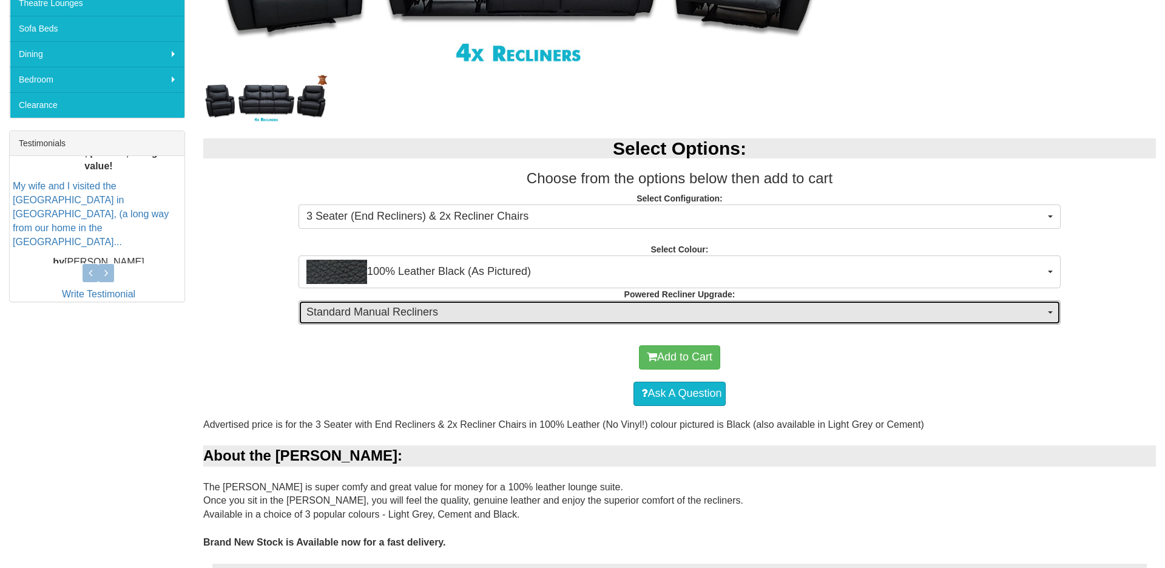
click at [1052, 314] on span "button" at bounding box center [1050, 312] width 5 height 2
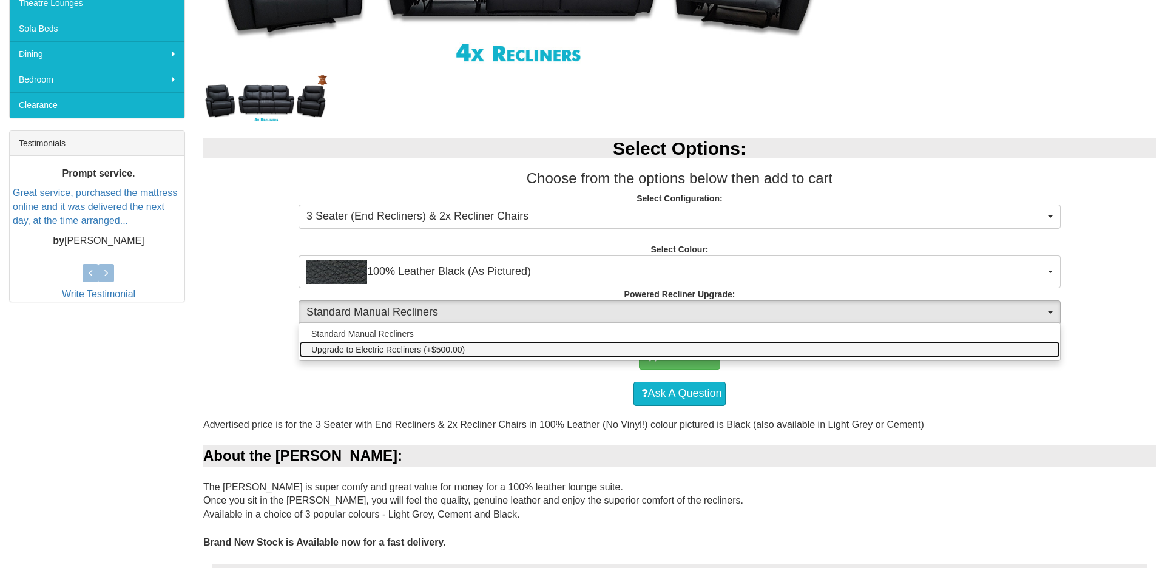
click at [1052, 350] on link "Upgrade to Electric Recliners (+$500.00)" at bounding box center [679, 350] width 761 height 16
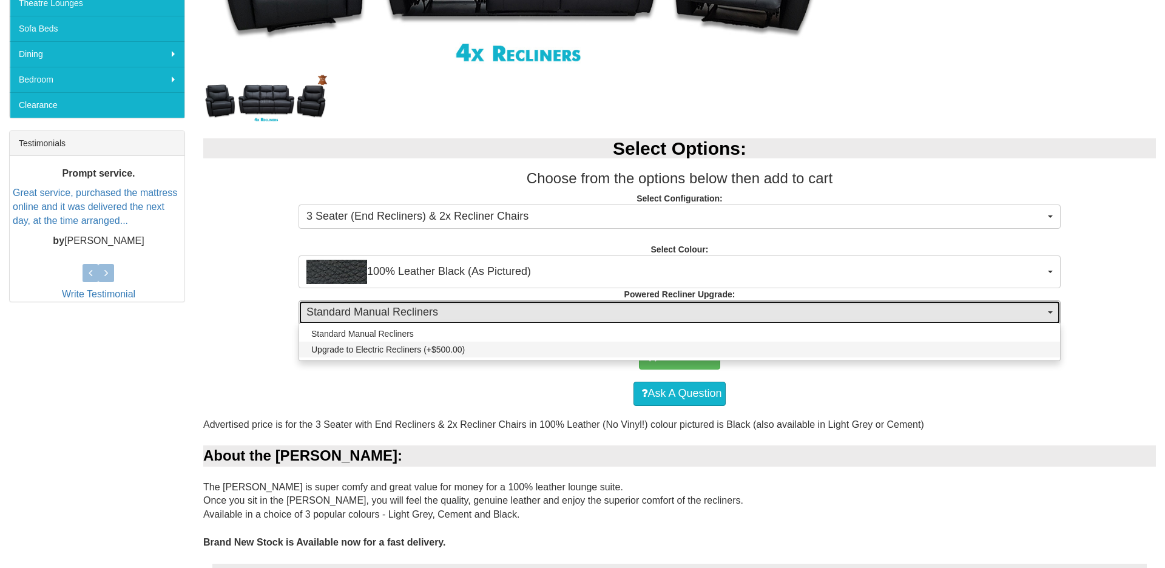
select select "1352"
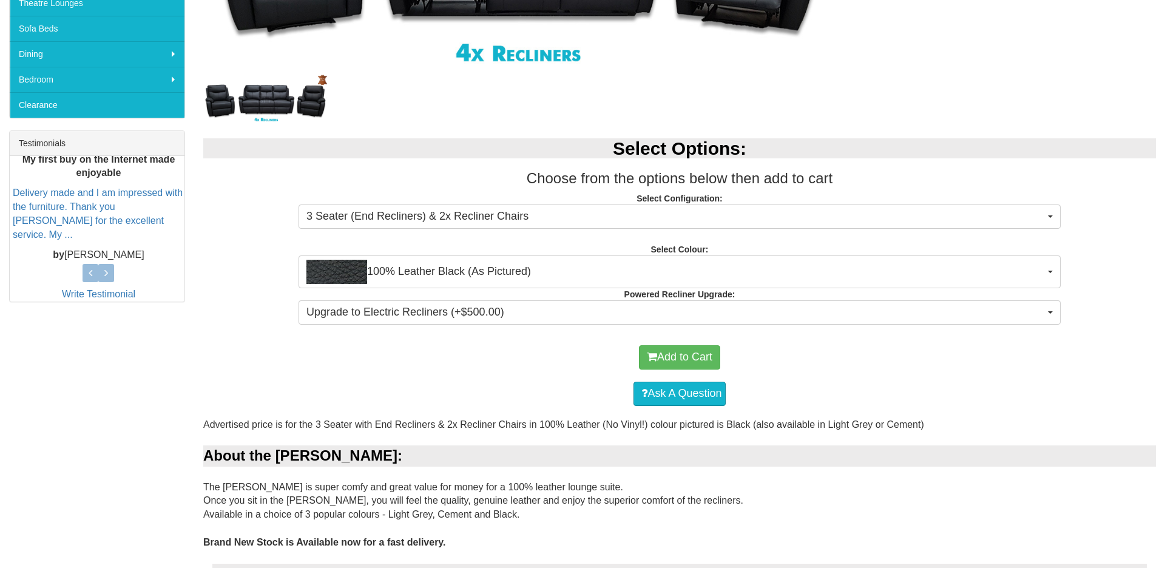
click at [1052, 78] on div "Maxwell Recliner Lounge Suite in 100% Leather Was $4,999.00 NOW $2,999.00 You S…" at bounding box center [679, 530] width 971 height 1437
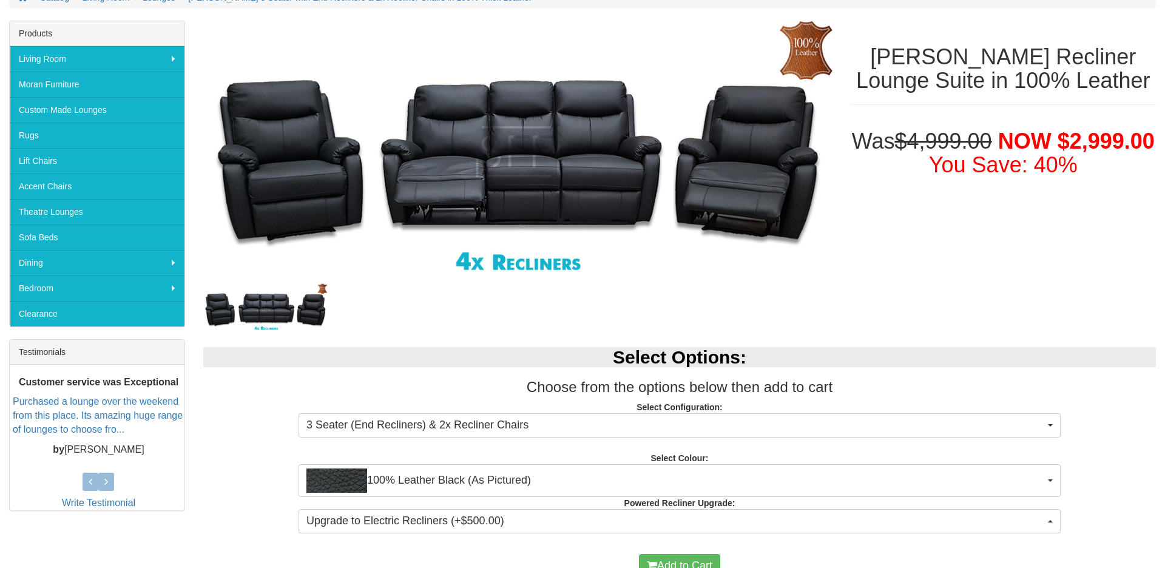
scroll to position [117, 0]
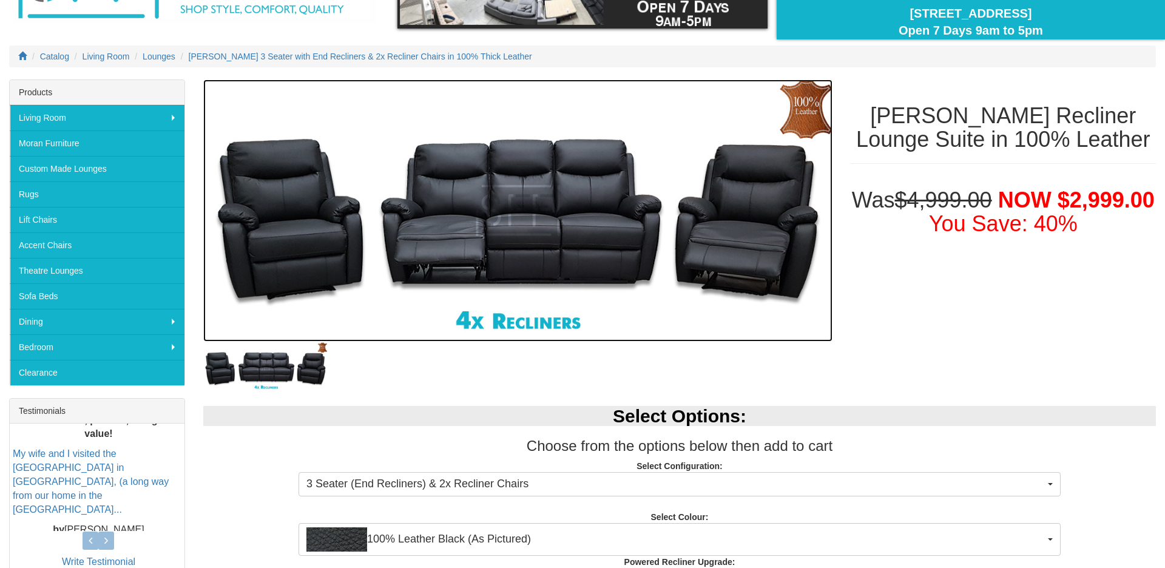
click at [554, 238] on img at bounding box center [517, 210] width 629 height 262
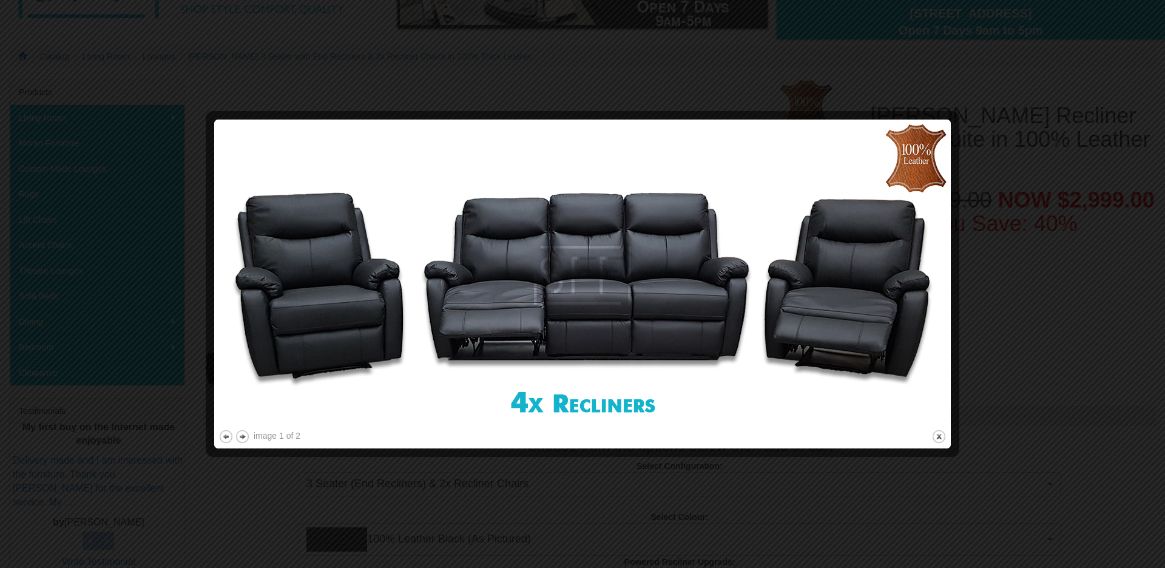
click at [554, 290] on img at bounding box center [582, 275] width 728 height 303
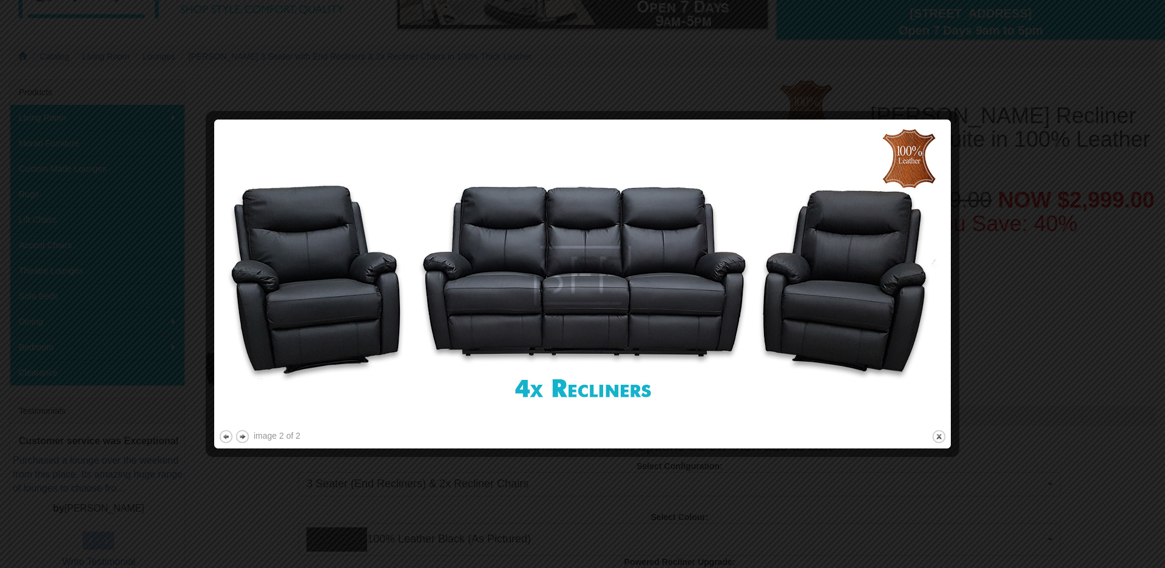
click at [554, 290] on img at bounding box center [582, 275] width 728 height 303
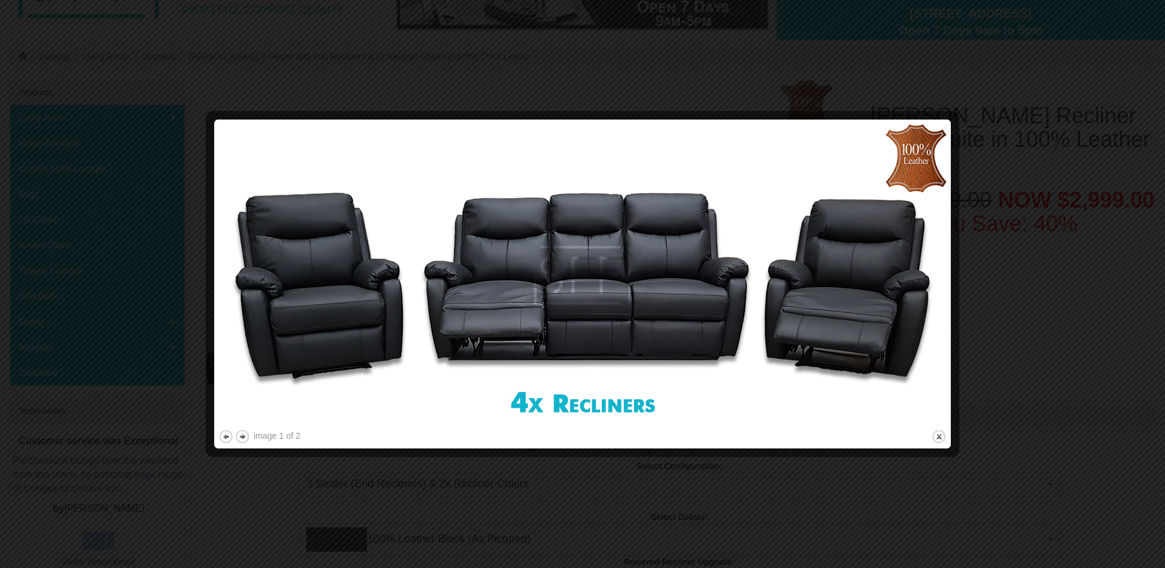
click at [554, 290] on img at bounding box center [582, 275] width 728 height 303
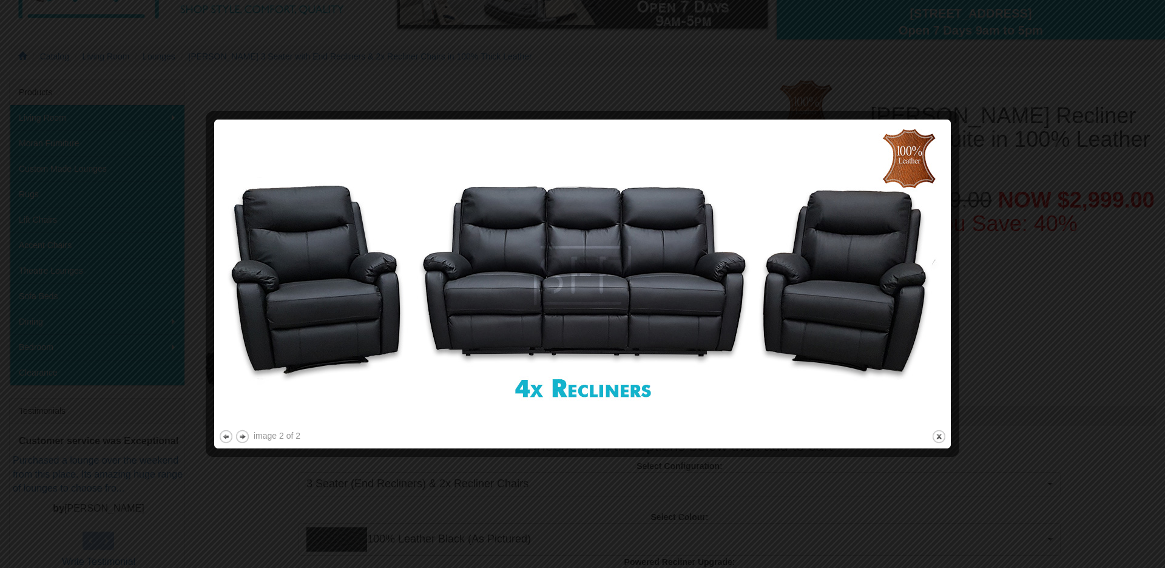
click at [554, 290] on img at bounding box center [582, 275] width 728 height 303
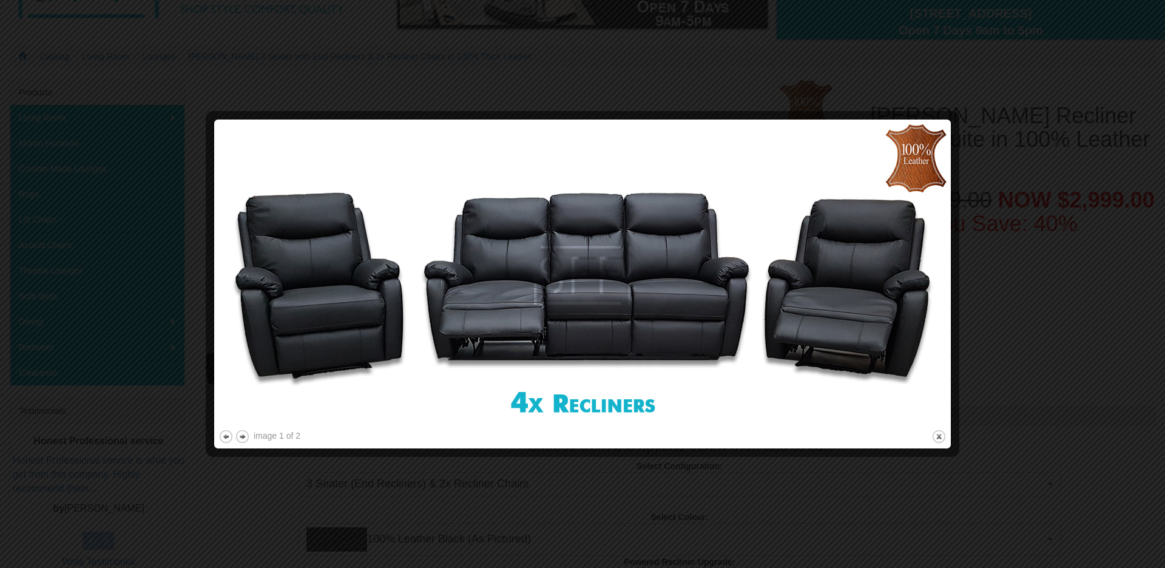
click at [554, 290] on img at bounding box center [582, 275] width 728 height 303
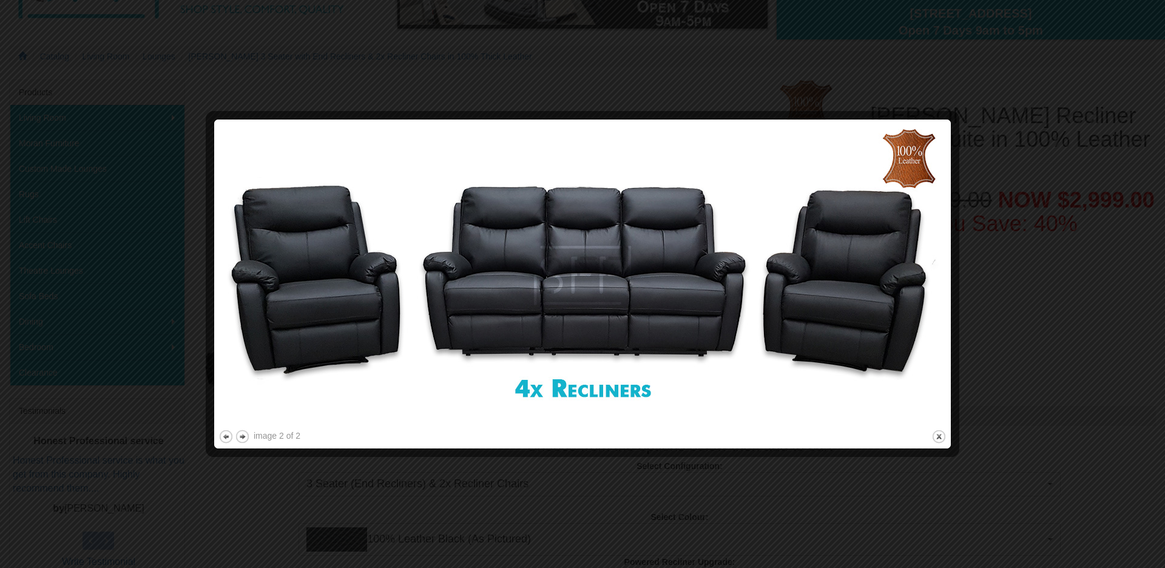
click at [554, 290] on img at bounding box center [582, 275] width 728 height 303
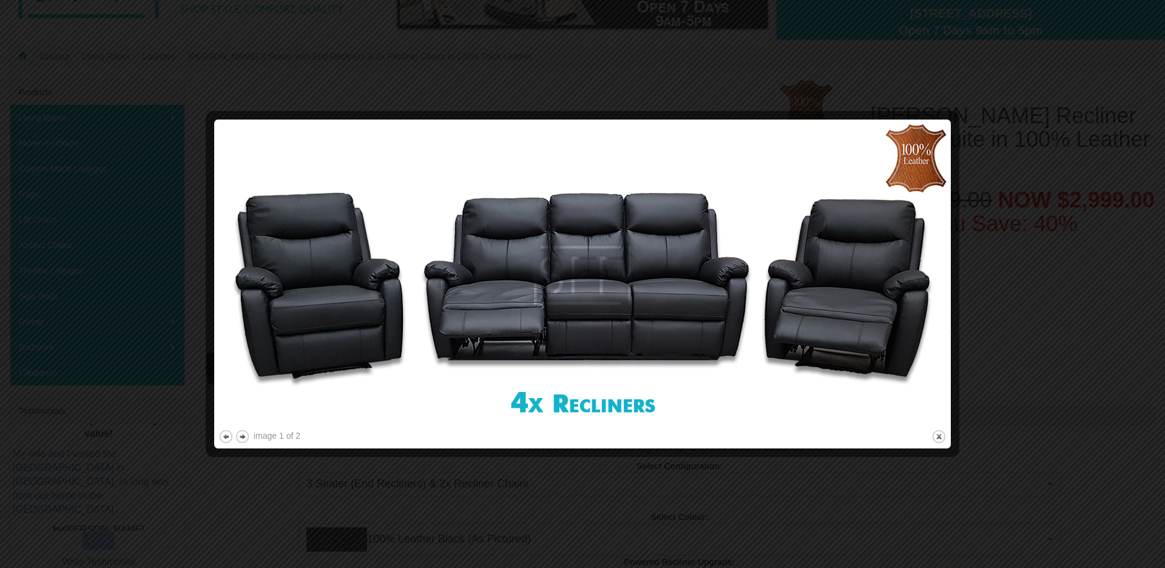
click at [554, 290] on img at bounding box center [582, 275] width 728 height 303
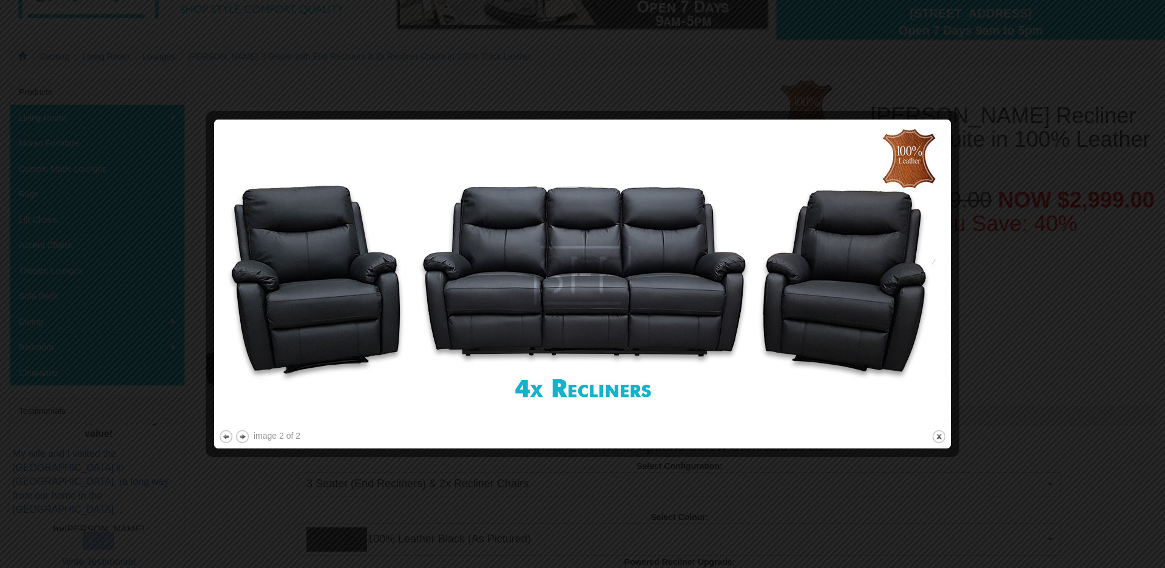
click at [554, 290] on img at bounding box center [582, 275] width 728 height 303
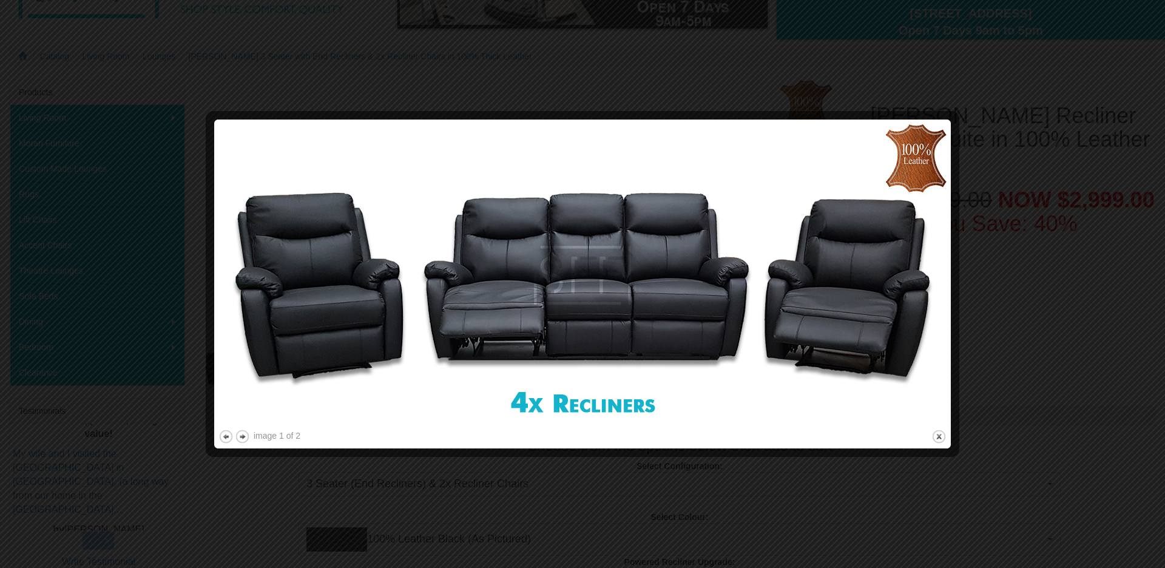
click at [554, 290] on img at bounding box center [582, 275] width 728 height 303
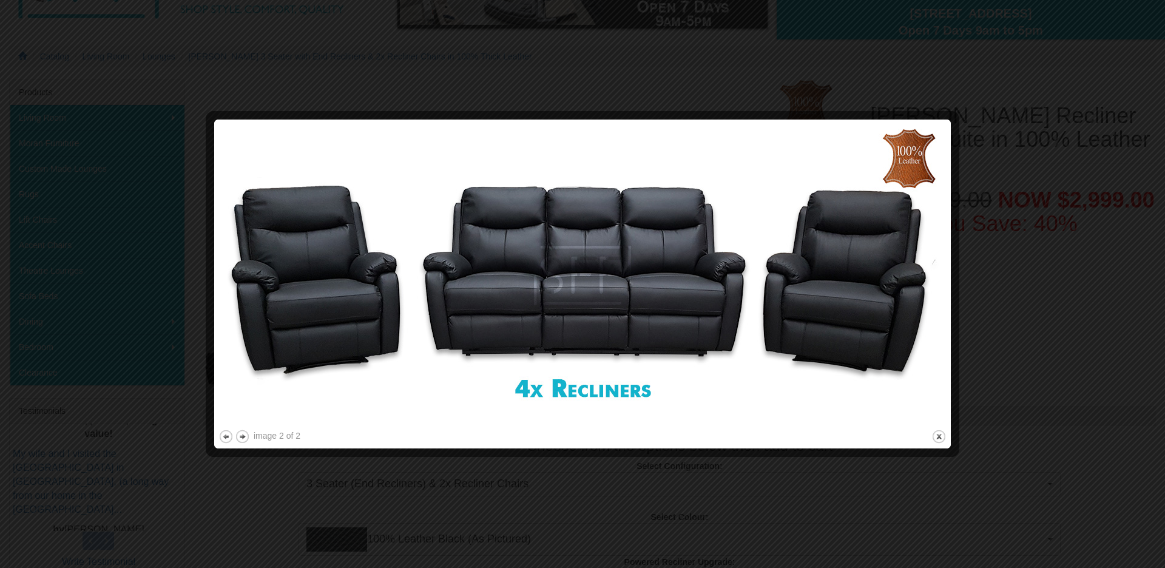
click at [554, 290] on img at bounding box center [582, 275] width 728 height 303
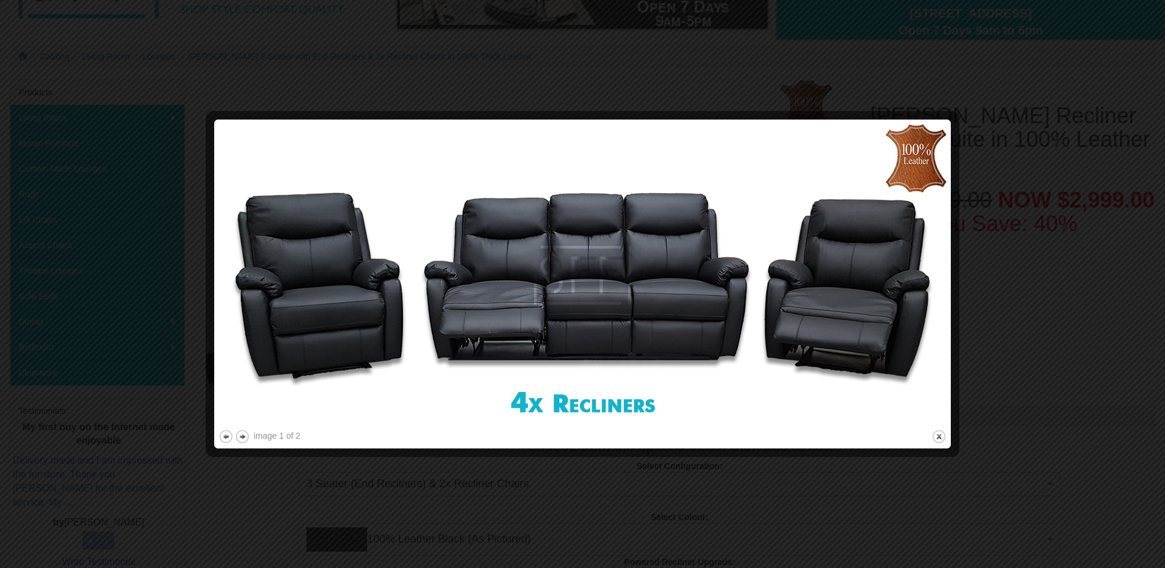
click at [554, 290] on img at bounding box center [582, 275] width 728 height 303
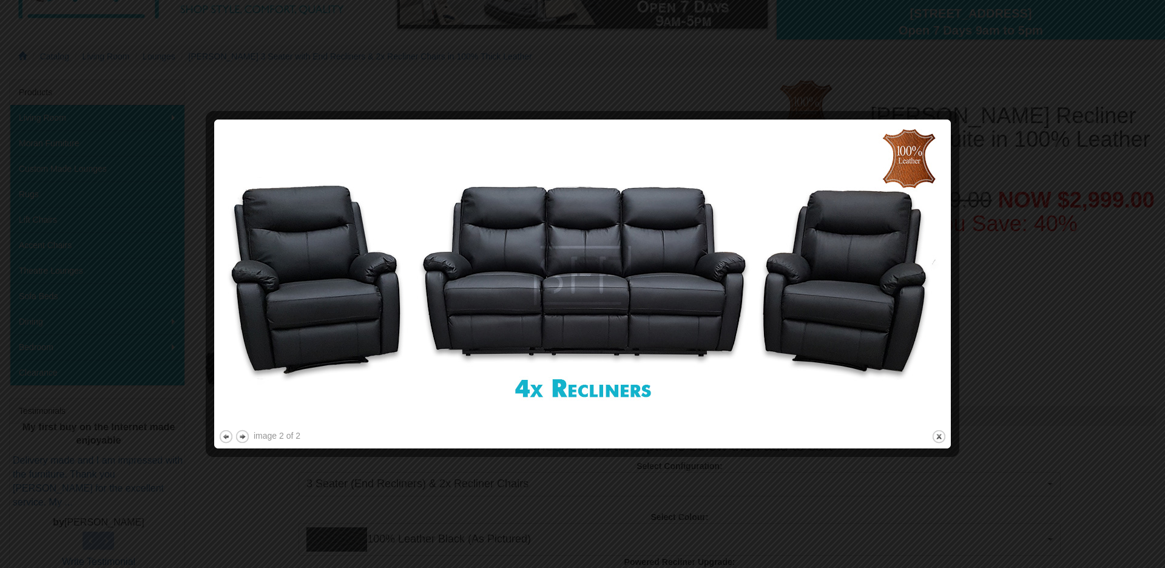
click at [554, 290] on img at bounding box center [582, 275] width 728 height 303
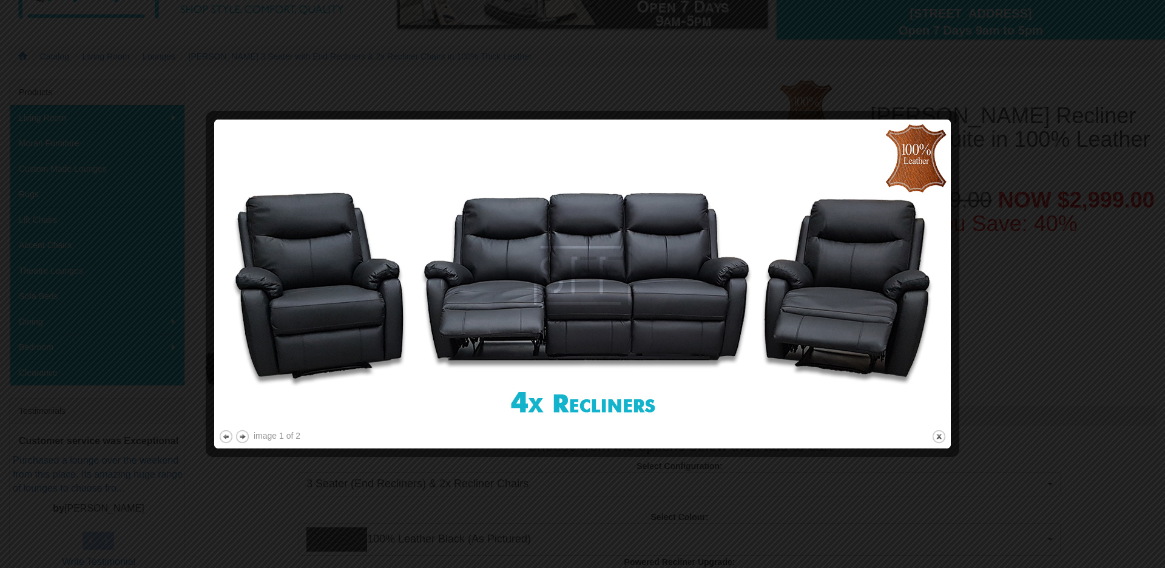
click at [554, 290] on img at bounding box center [582, 275] width 728 height 303
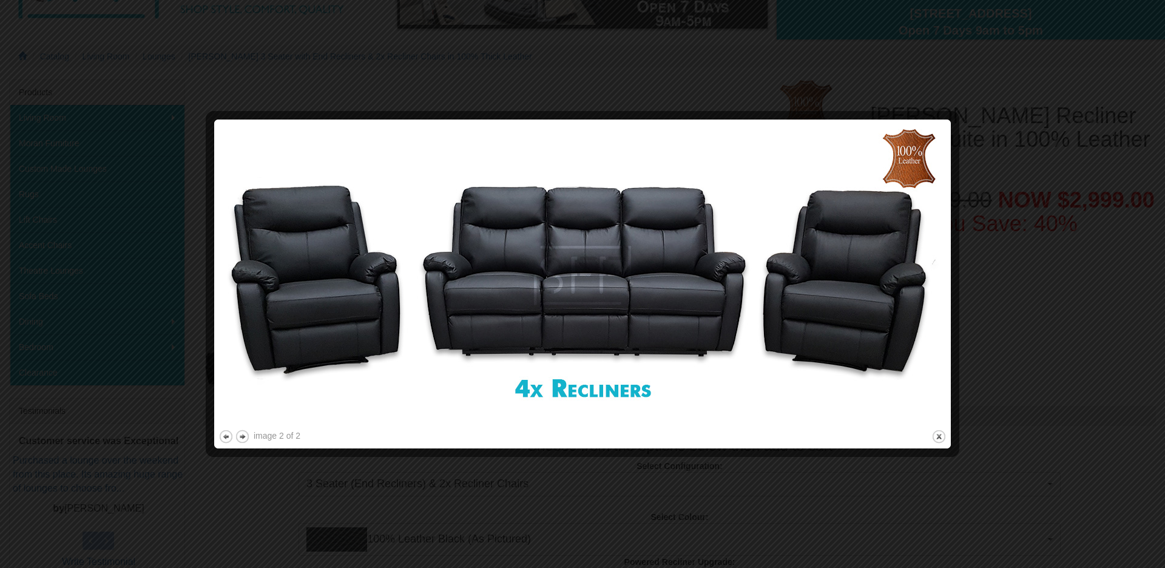
click at [554, 290] on img at bounding box center [582, 275] width 728 height 303
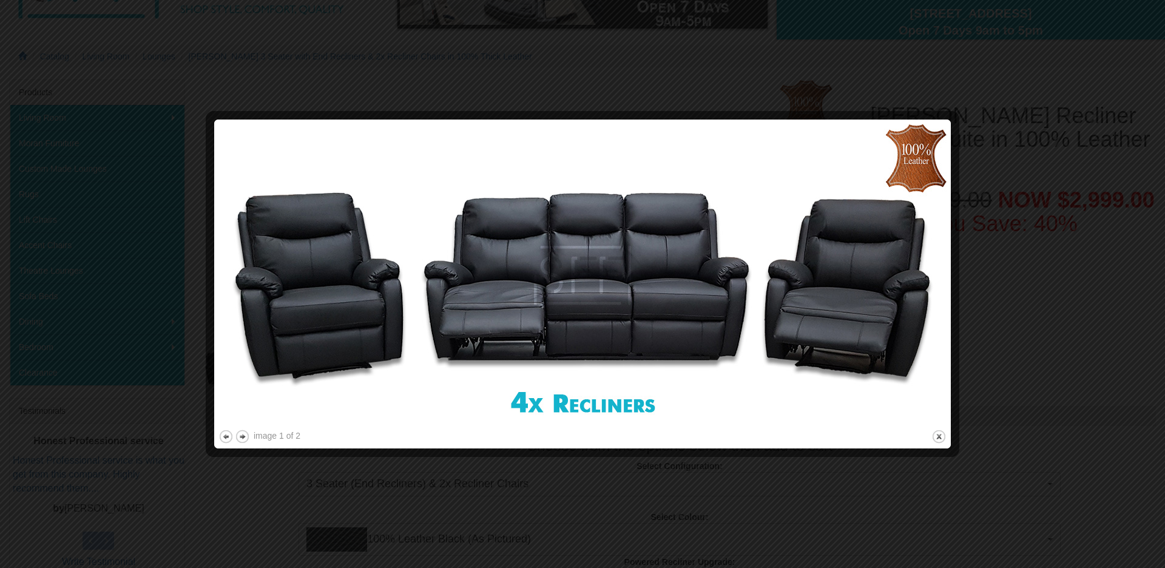
click at [554, 290] on img at bounding box center [582, 275] width 728 height 303
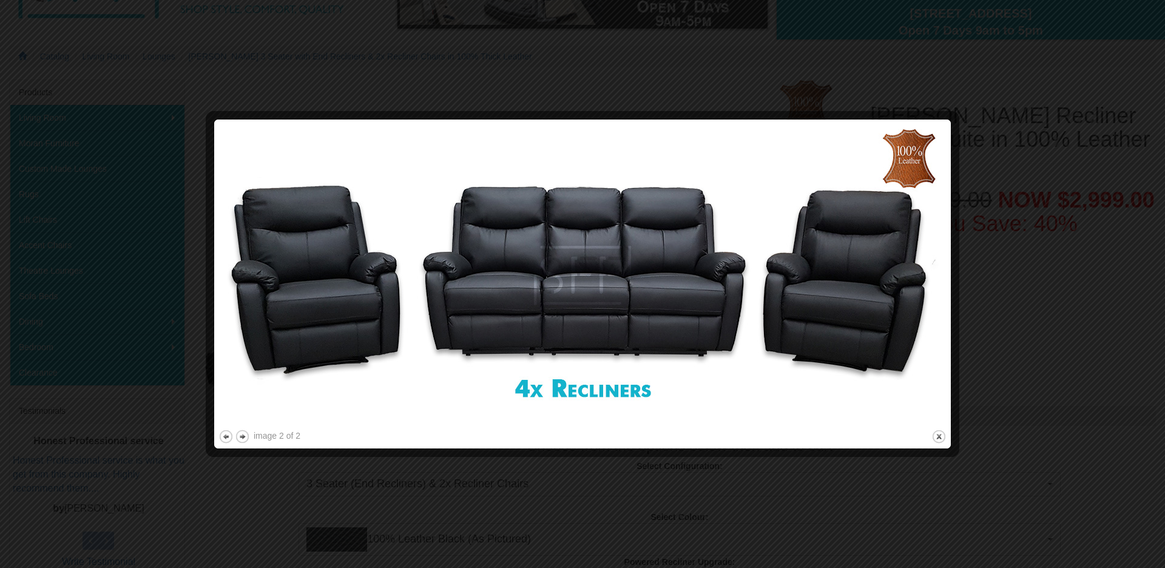
click at [554, 290] on img at bounding box center [582, 275] width 728 height 303
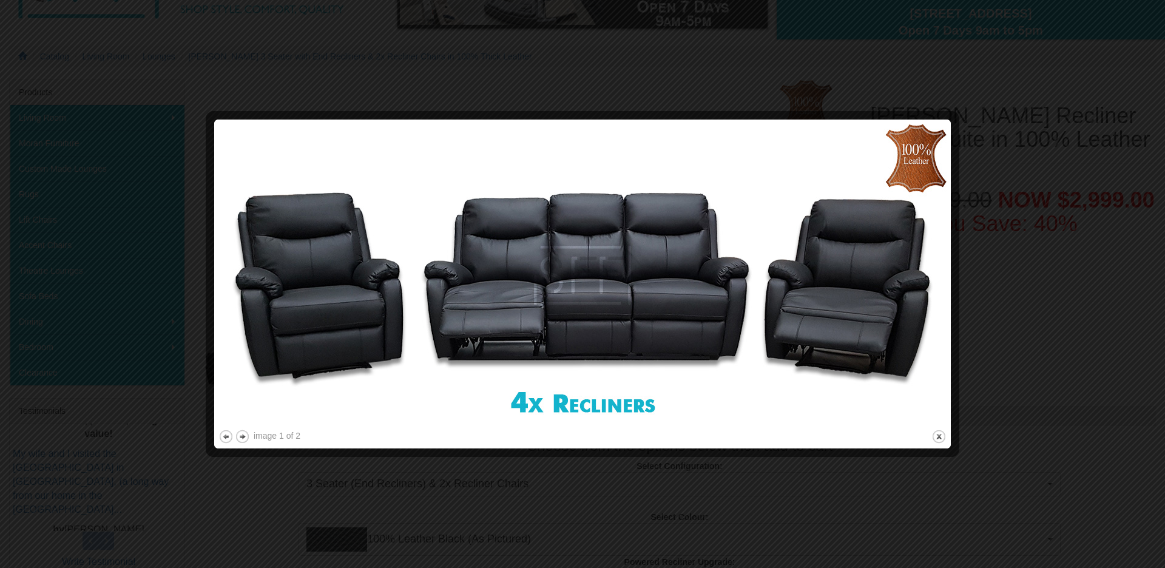
click at [554, 290] on img at bounding box center [582, 275] width 728 height 303
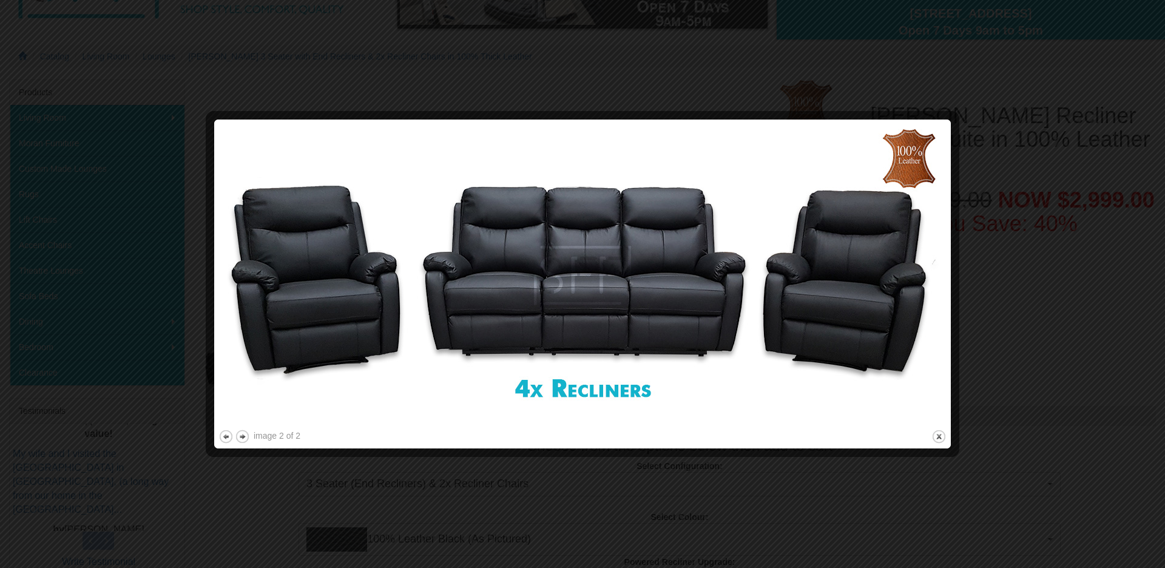
click at [554, 290] on img at bounding box center [582, 275] width 728 height 303
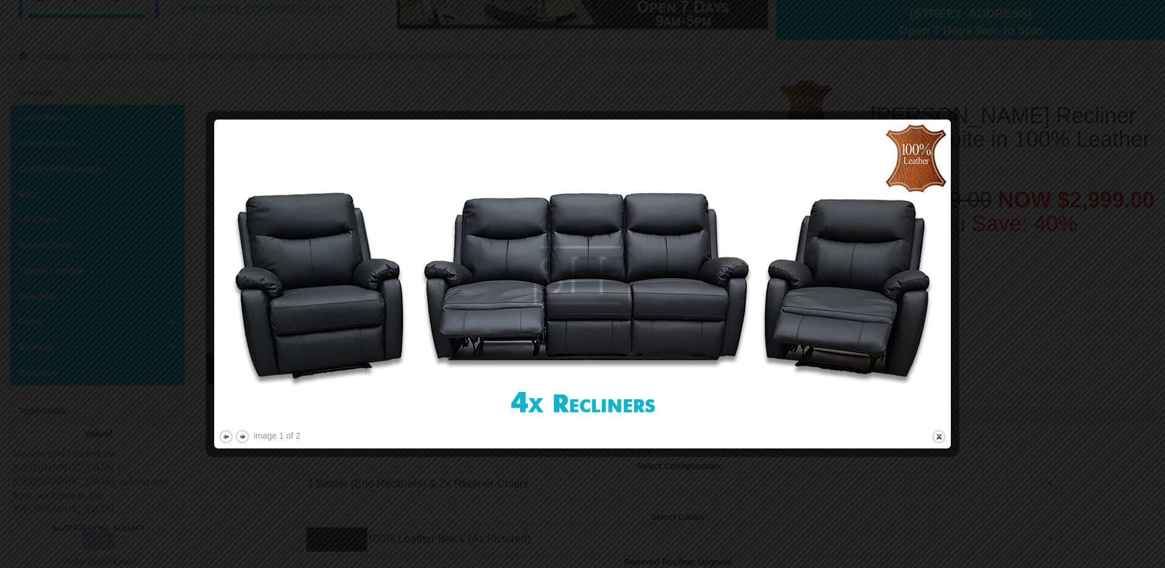
click at [940, 433] on button "close" at bounding box center [938, 436] width 15 height 15
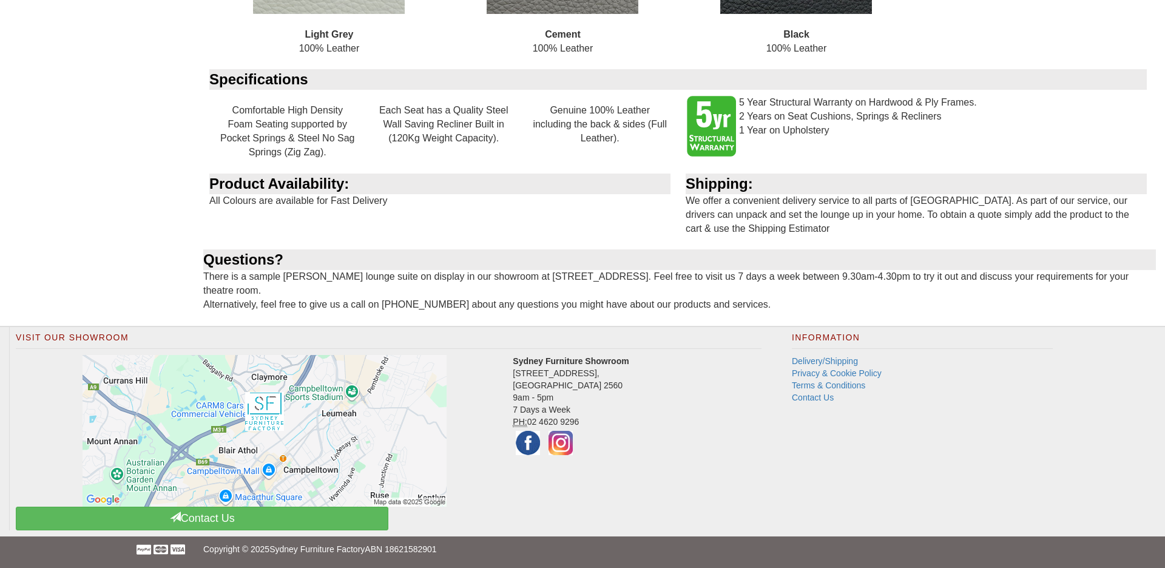
scroll to position [1309, 0]
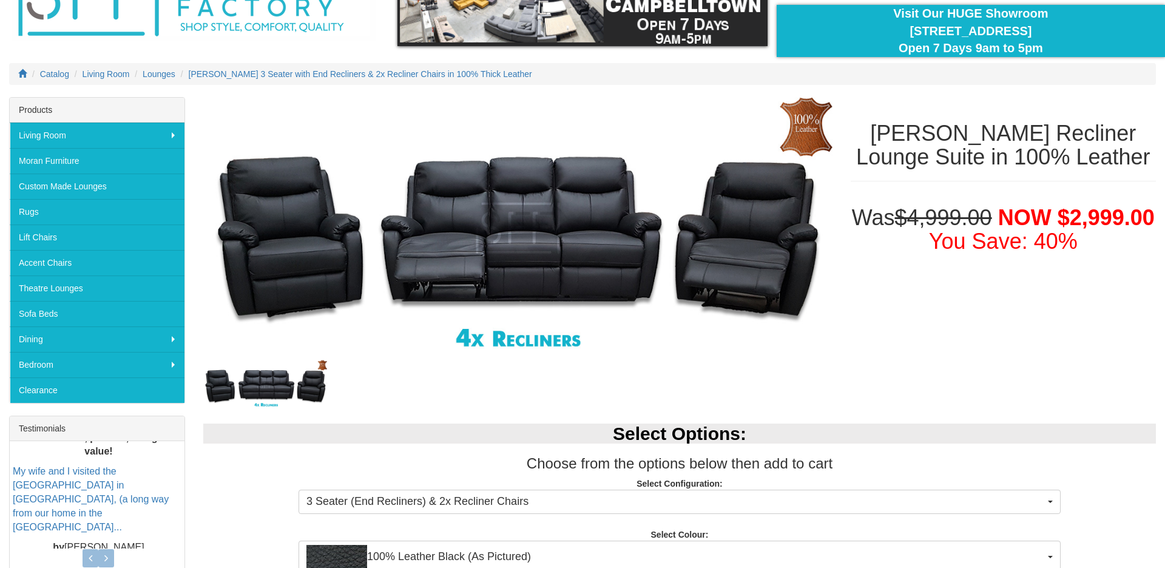
scroll to position [96, 0]
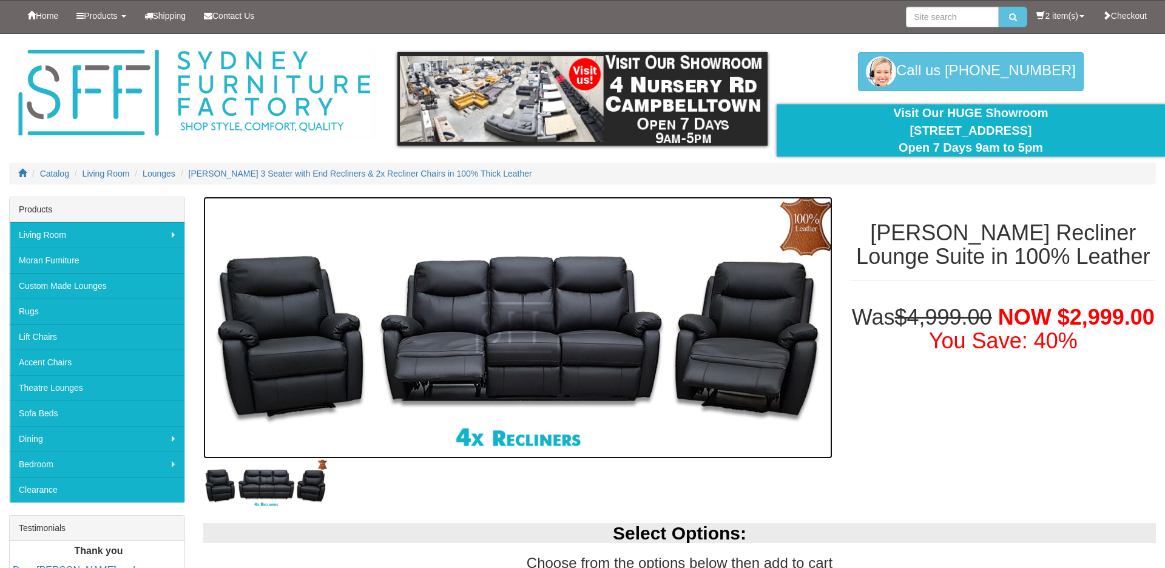
click at [522, 345] on img at bounding box center [517, 328] width 629 height 262
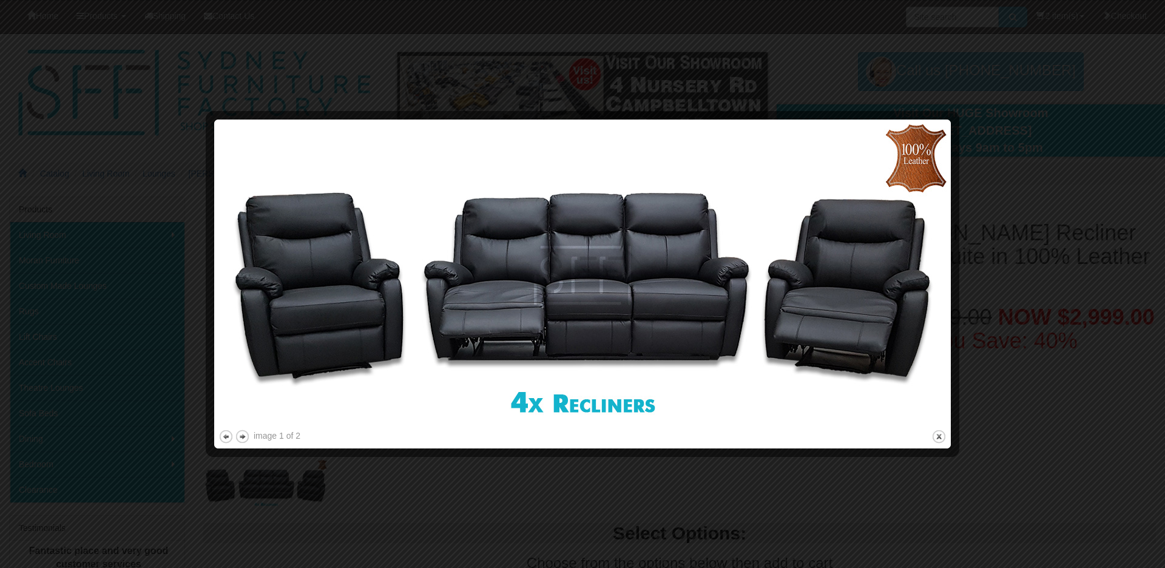
click at [1020, 261] on div at bounding box center [582, 284] width 1165 height 568
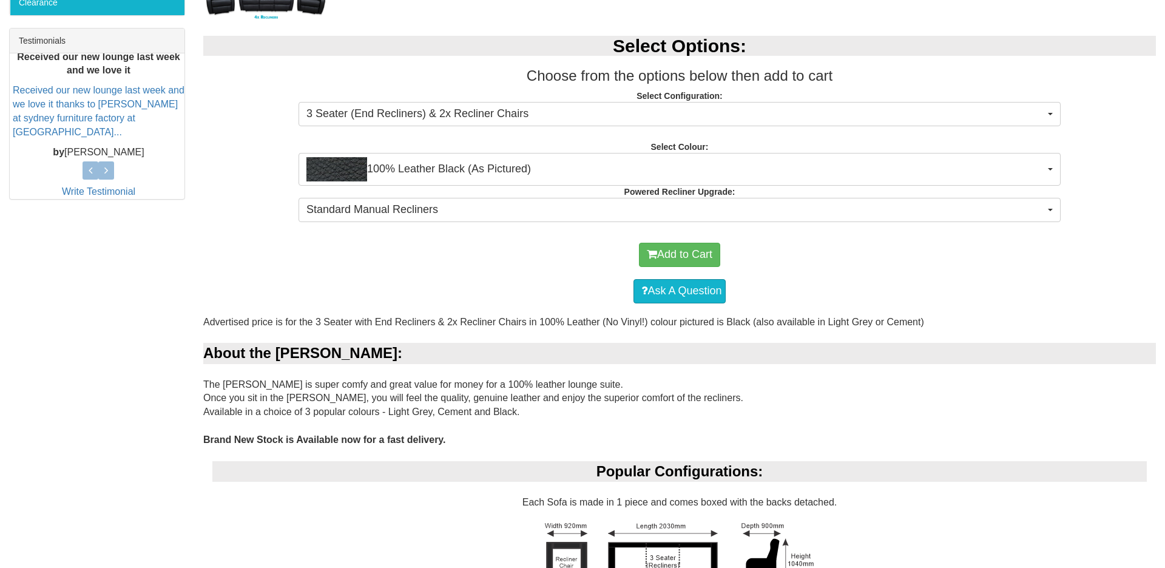
scroll to position [505, 0]
